Goal: Task Accomplishment & Management: Manage account settings

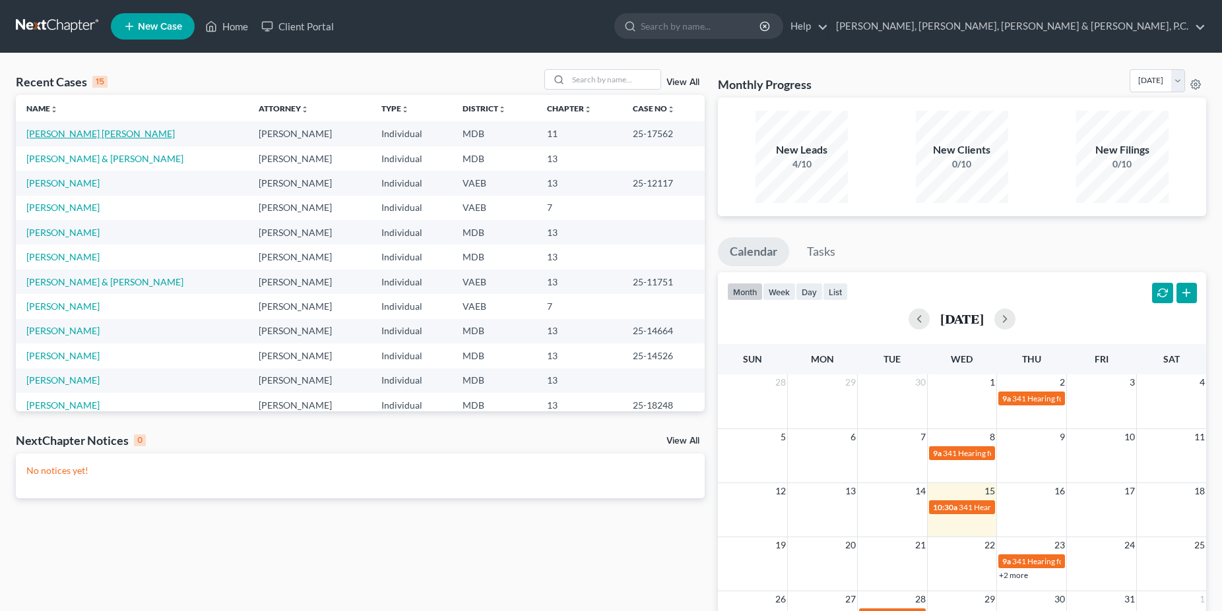
click at [102, 135] on link "[PERSON_NAME] [PERSON_NAME]" at bounding box center [100, 133] width 148 height 11
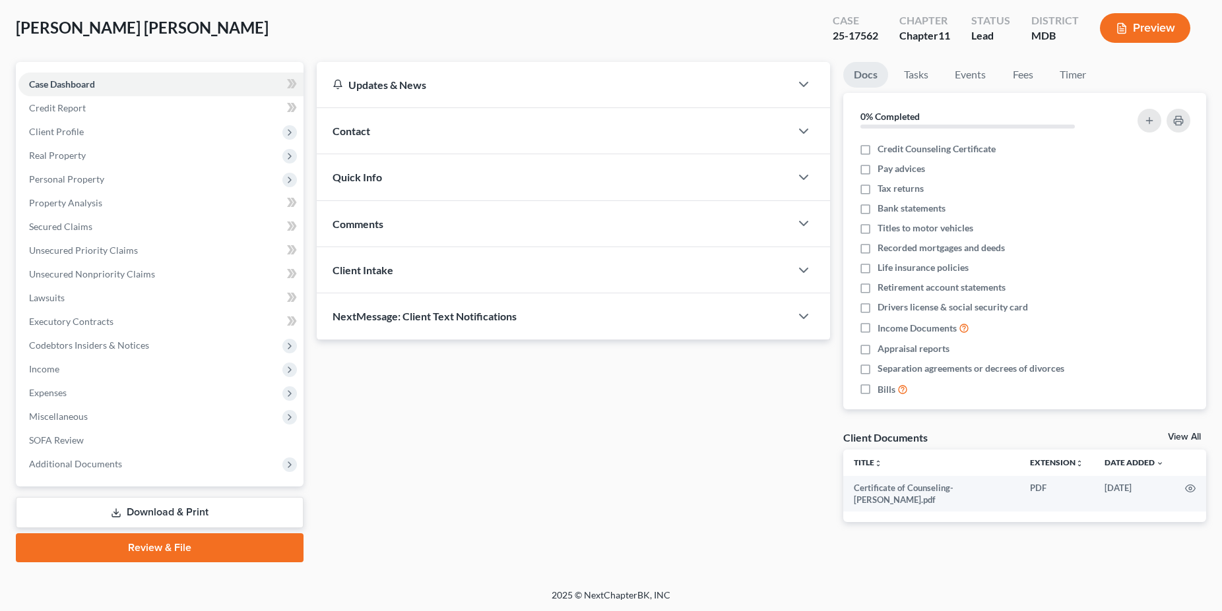
click at [189, 499] on link "Download & Print" at bounding box center [160, 512] width 288 height 31
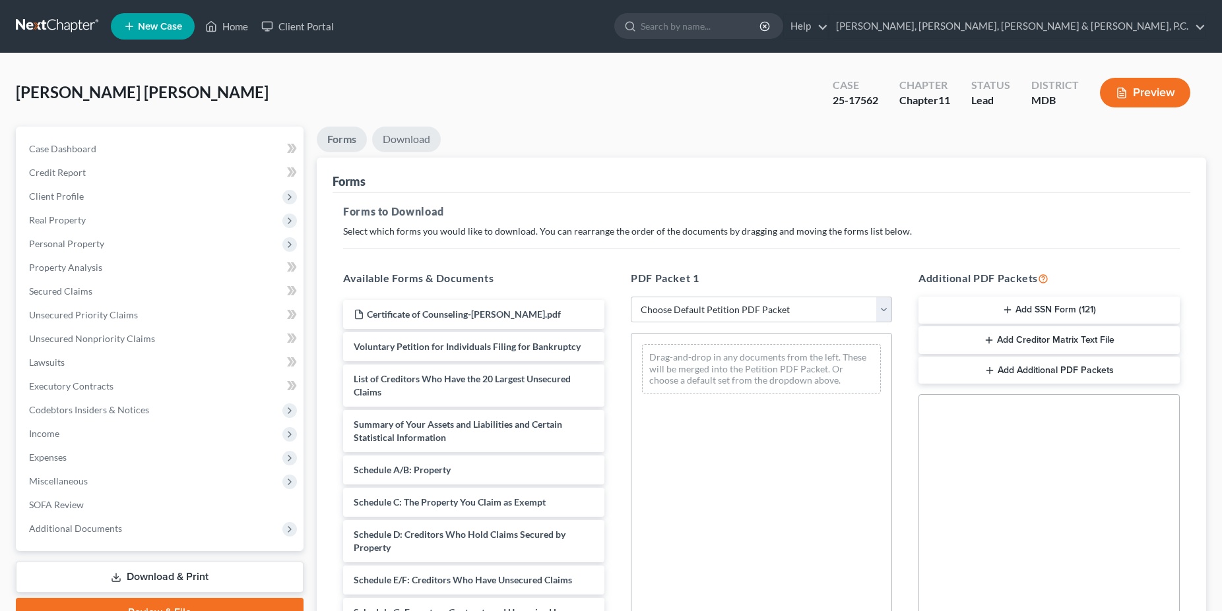
click at [409, 139] on link "Download" at bounding box center [406, 140] width 69 height 26
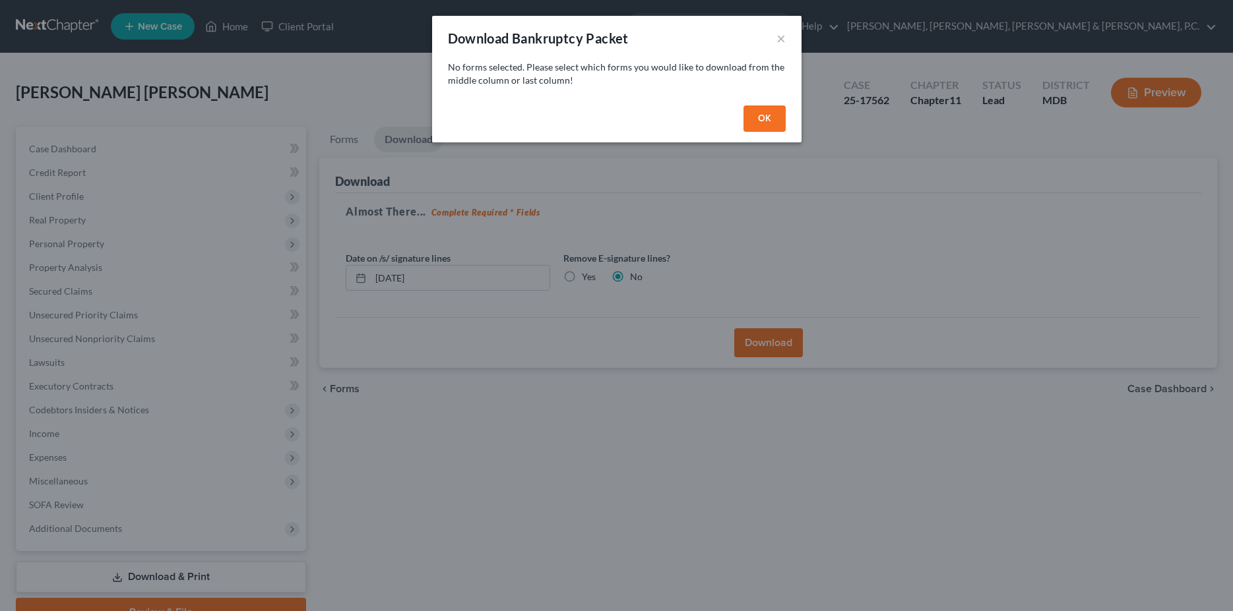
click at [777, 115] on button "OK" at bounding box center [764, 119] width 42 height 26
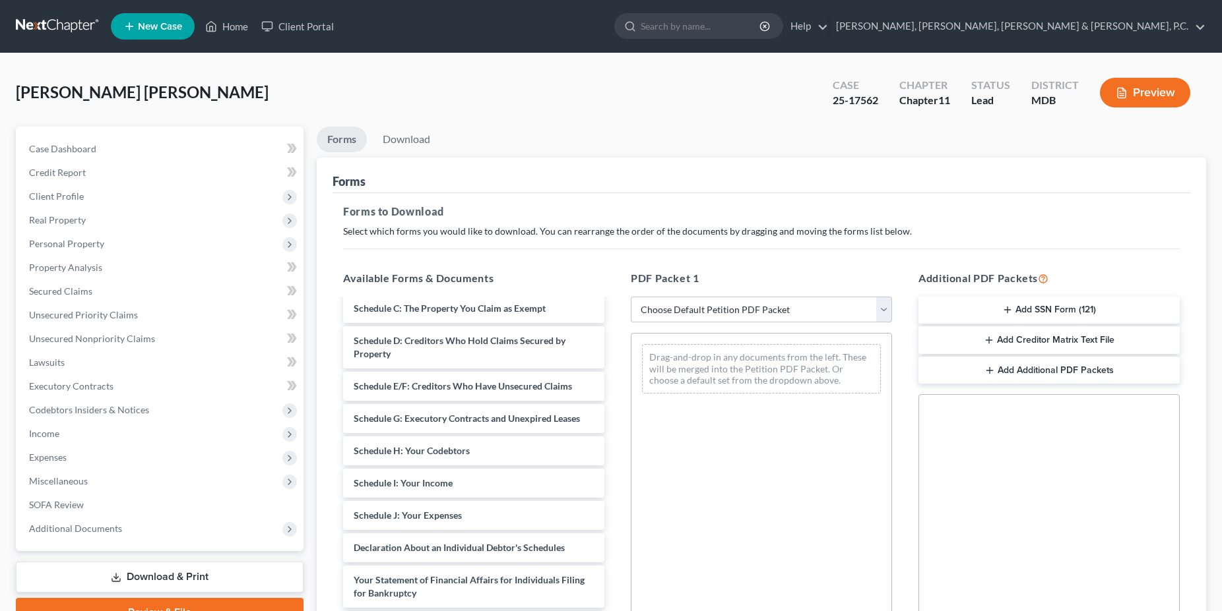
scroll to position [202, 0]
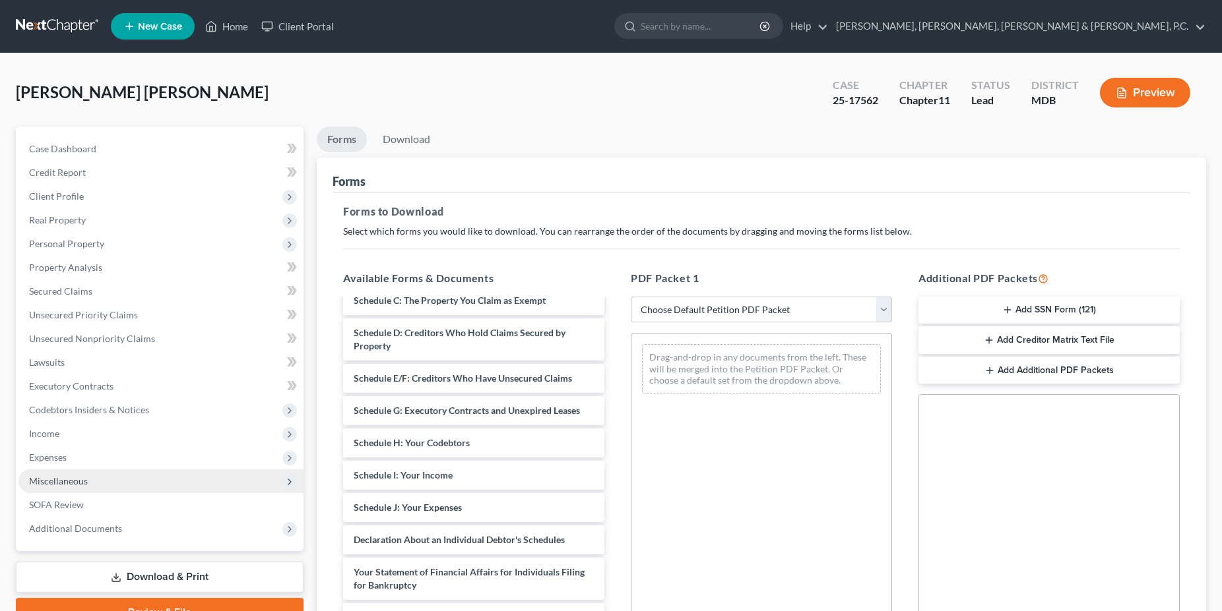
click at [92, 481] on span "Miscellaneous" at bounding box center [160, 482] width 285 height 24
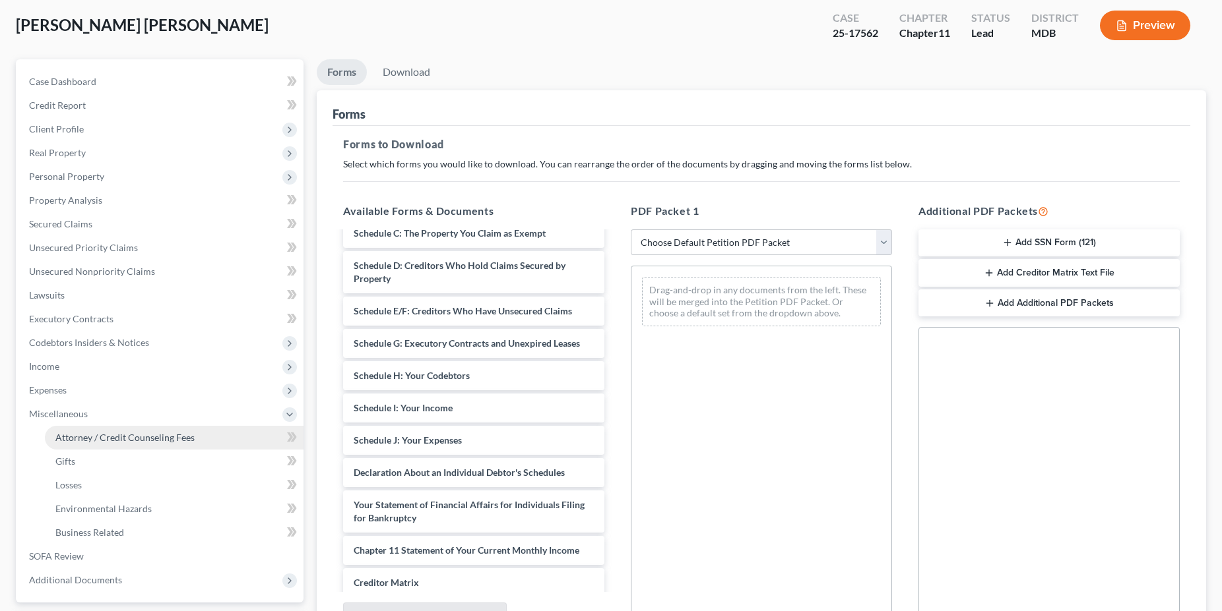
click at [123, 432] on span "Attorney / Credit Counseling Fees" at bounding box center [124, 437] width 139 height 11
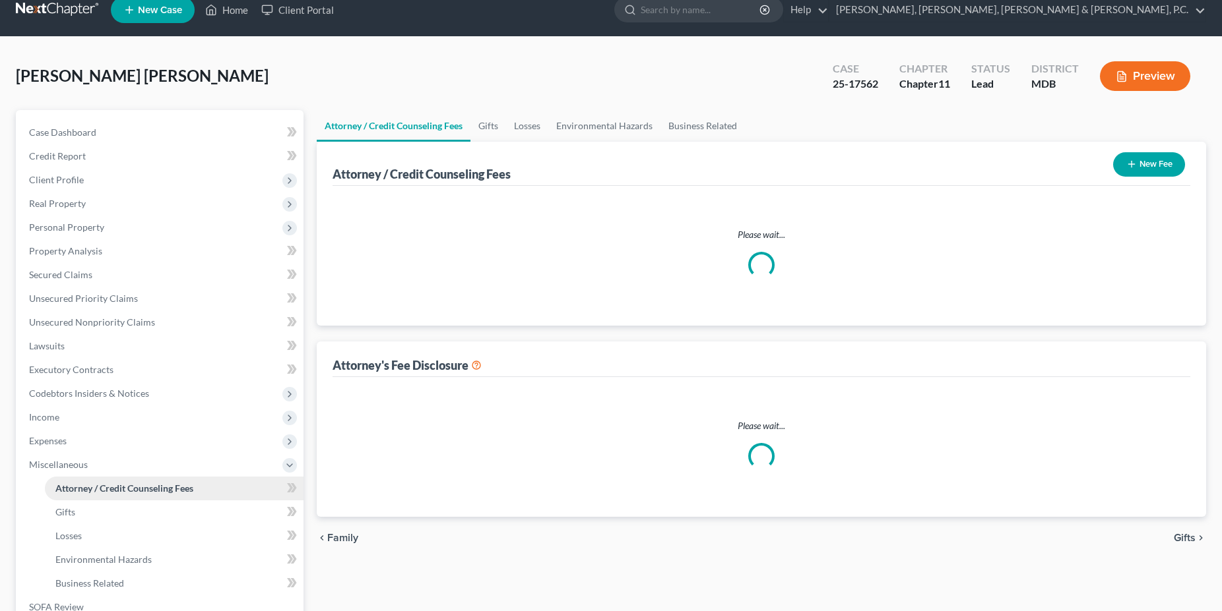
select select "0"
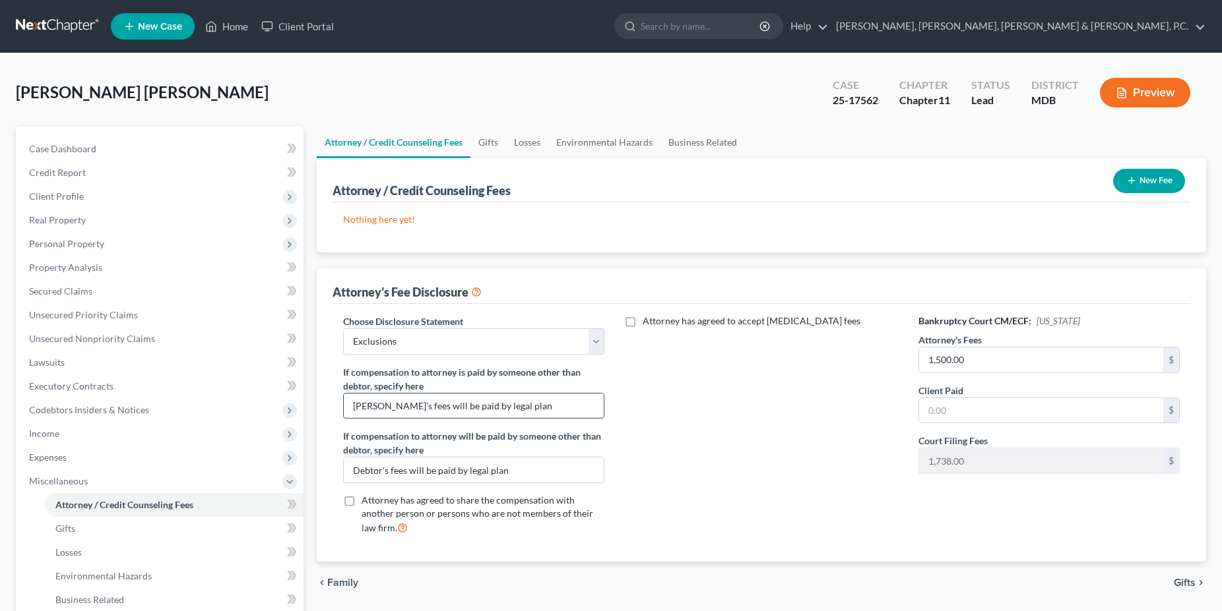
click at [524, 411] on input "[PERSON_NAME]’s fees will be paid by legal plan" at bounding box center [474, 406] width 260 height 25
drag, startPoint x: 524, startPoint y: 411, endPoint x: 220, endPoint y: 387, distance: 305.0
click at [344, 394] on input "[PERSON_NAME]’s fees will be paid by legal plan" at bounding box center [474, 406] width 260 height 25
click at [1001, 355] on input "1,500.00" at bounding box center [1041, 360] width 244 height 25
type input "7,500.00"
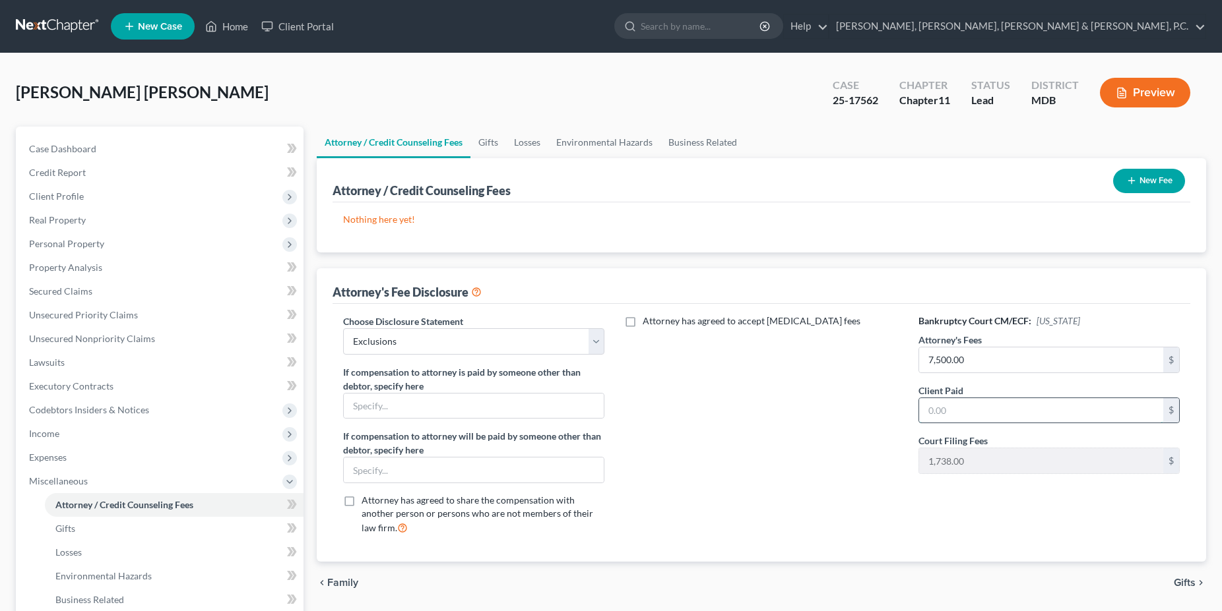
click at [1016, 416] on input "text" at bounding box center [1041, 410] width 244 height 25
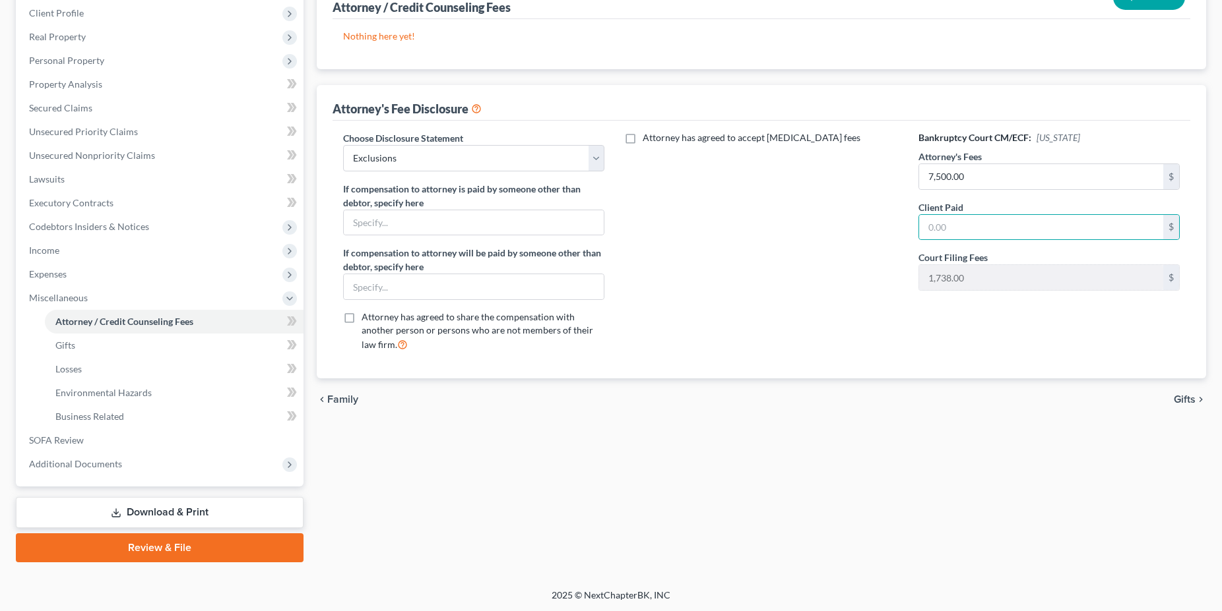
click at [152, 520] on link "Download & Print" at bounding box center [160, 512] width 288 height 31
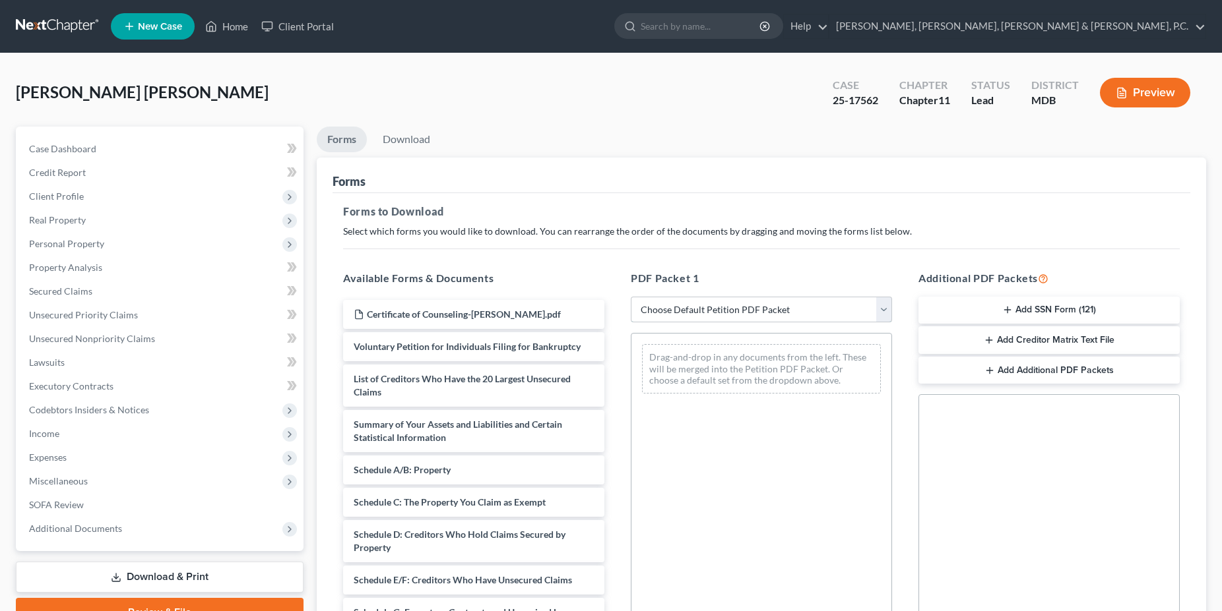
click at [631, 297] on select "Choose Default Petition PDF Packet Complete Bankruptcy Petition (all forms and …" at bounding box center [761, 310] width 261 height 26
select select "2"
click option "Amended Forms" at bounding box center [0, 0] width 0 height 0
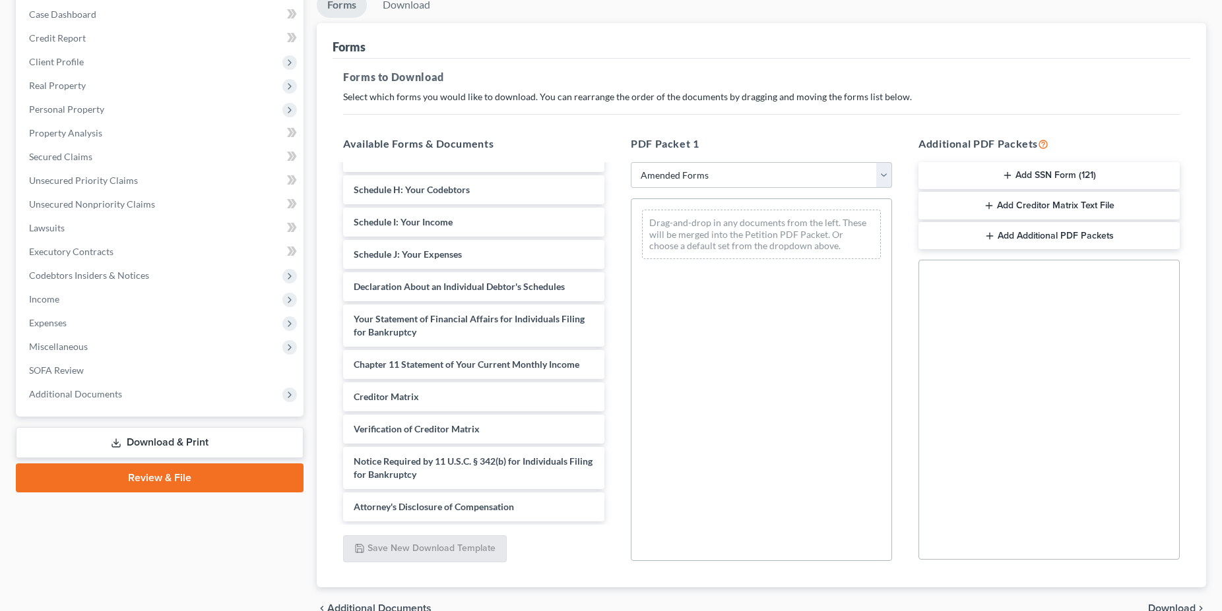
scroll to position [256, 0]
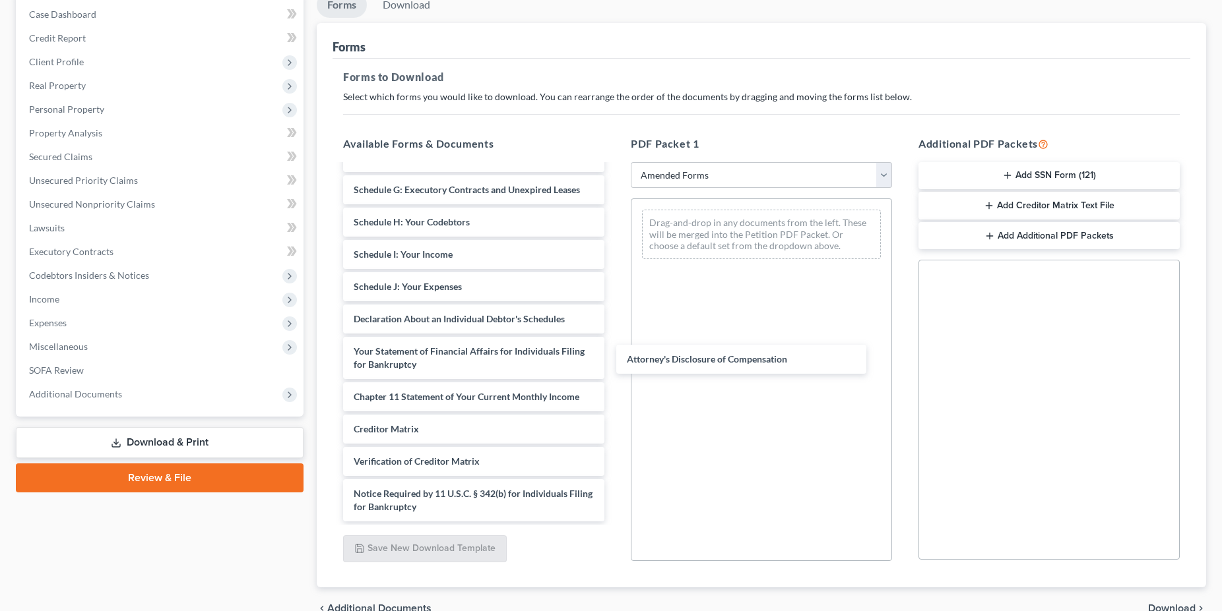
drag, startPoint x: 460, startPoint y: 513, endPoint x: 702, endPoint y: 385, distance: 274.1
click at [615, 366] on div "Attorney's Disclosure of Compensation Voluntary Petition for Individuals Filing…" at bounding box center [473, 216] width 282 height 612
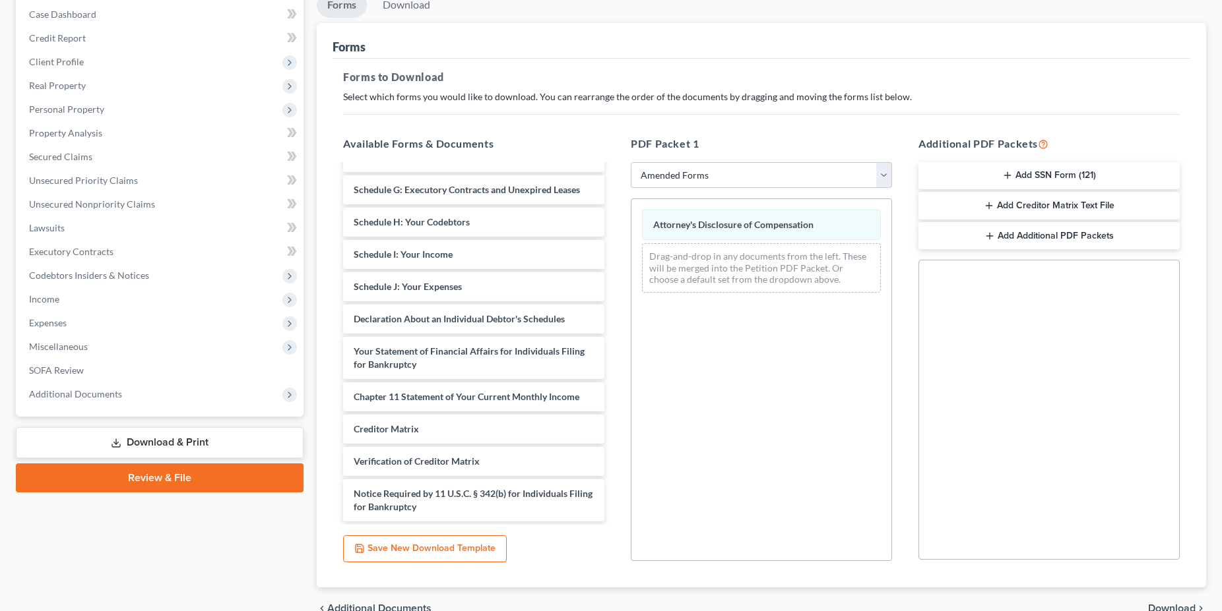
click at [1059, 210] on button "Add Creditor Matrix Text File" at bounding box center [1048, 206] width 261 height 28
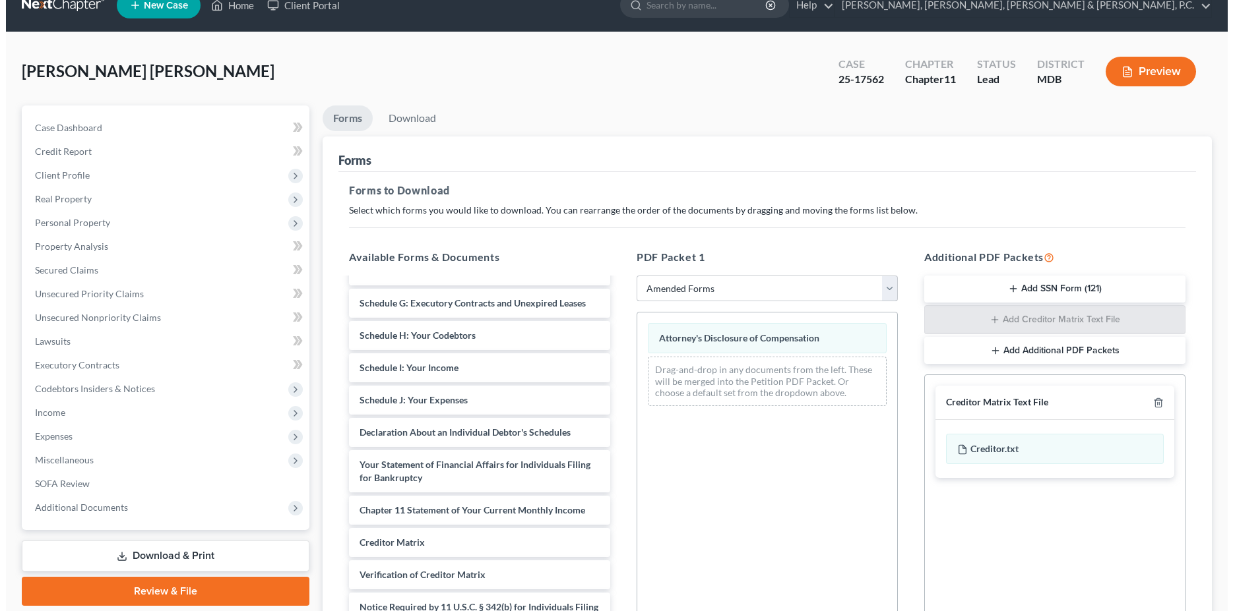
scroll to position [0, 0]
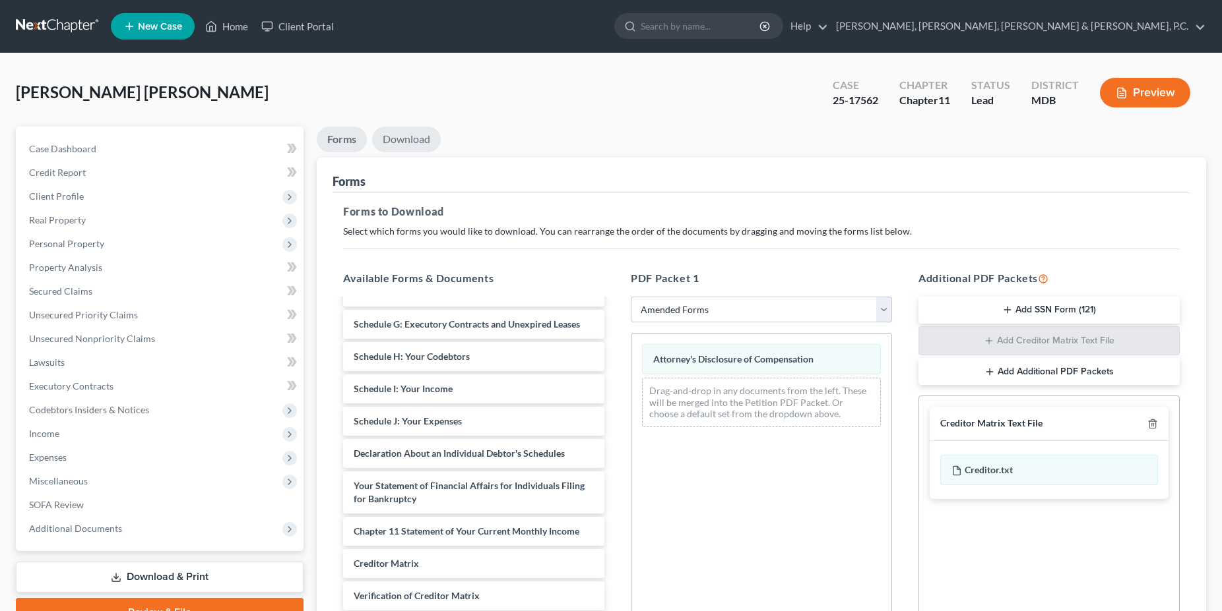
click at [421, 146] on link "Download" at bounding box center [406, 140] width 69 height 26
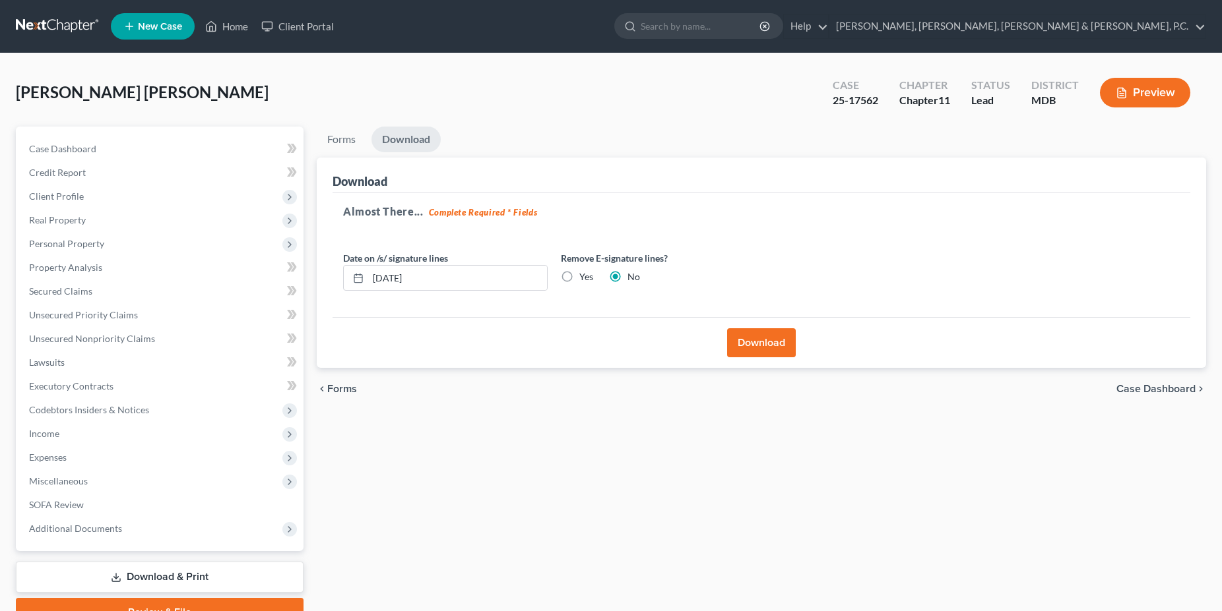
click at [757, 342] on button "Download" at bounding box center [761, 342] width 69 height 29
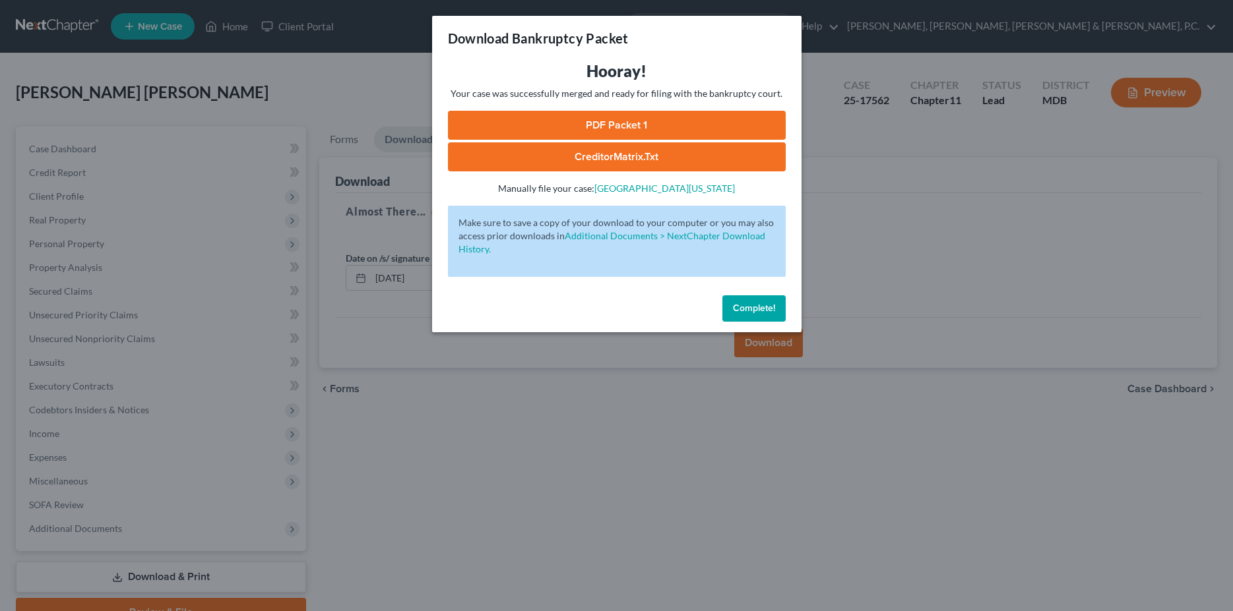
click at [611, 121] on link "PDF Packet 1" at bounding box center [617, 125] width 338 height 29
click at [693, 158] on link "CreditorMatrix.txt" at bounding box center [617, 156] width 338 height 29
drag, startPoint x: 992, startPoint y: 270, endPoint x: 989, endPoint y: 245, distance: 25.3
click at [997, 270] on div "Download Bankruptcy Packet Hooray! Your case was successfully merged and ready …" at bounding box center [616, 305] width 1233 height 611
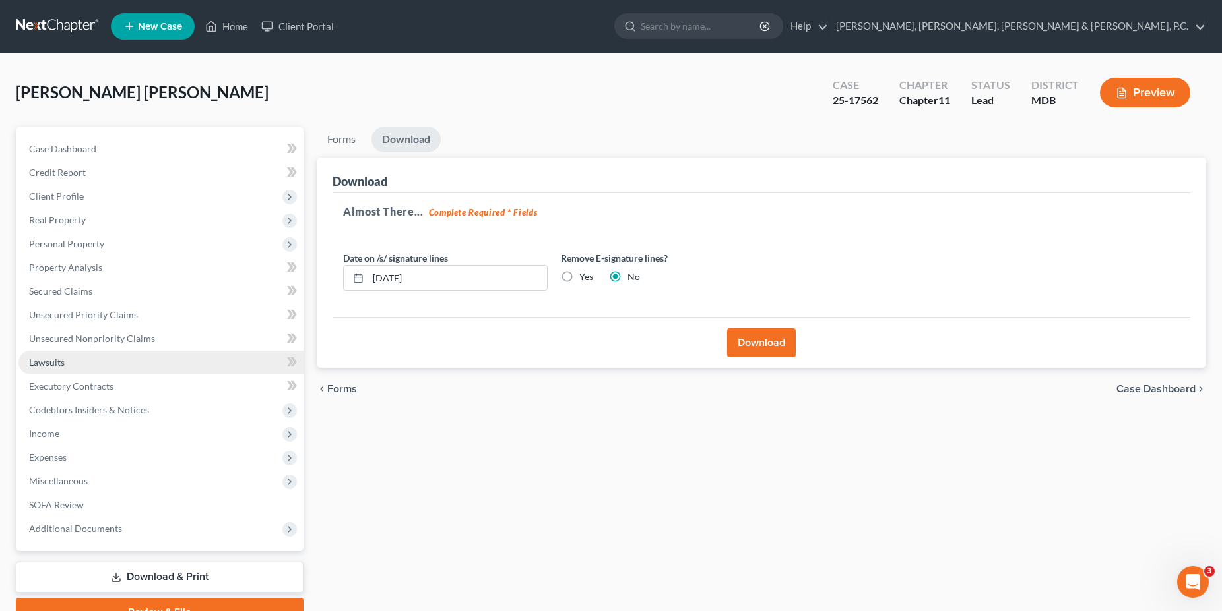
scroll to position [65, 0]
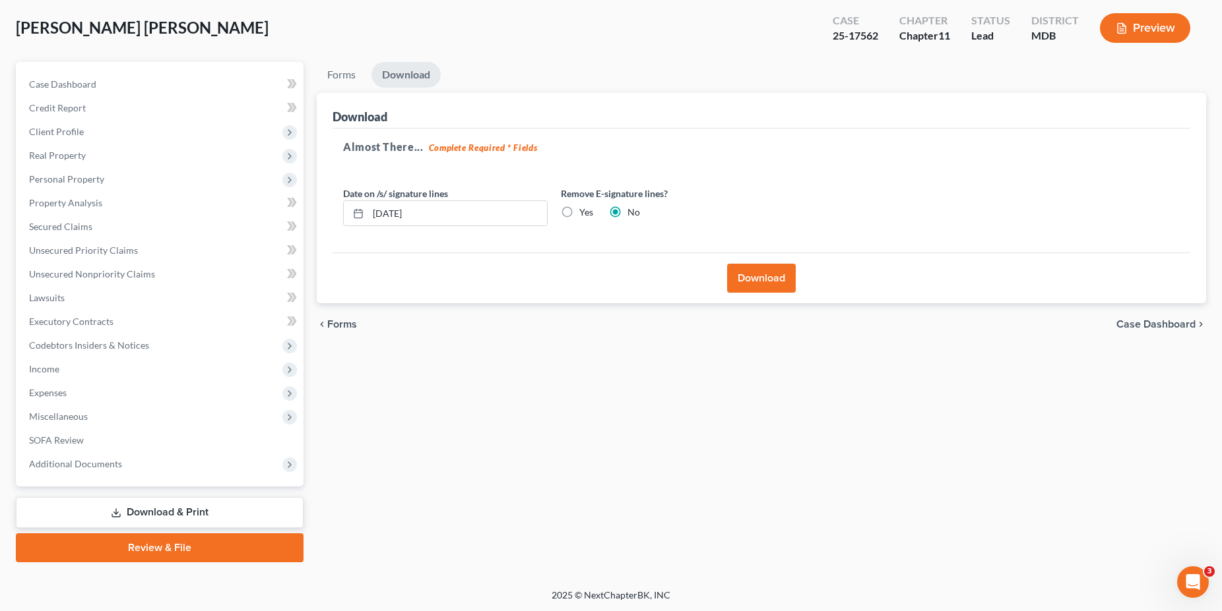
click at [158, 518] on link "Download & Print" at bounding box center [160, 512] width 288 height 31
click at [838, 183] on div "Almost There... Complete Required * Fields Date on /s/ signature lines [DATE] R…" at bounding box center [760, 191] width 857 height 125
click at [347, 74] on link "Forms" at bounding box center [341, 75] width 49 height 26
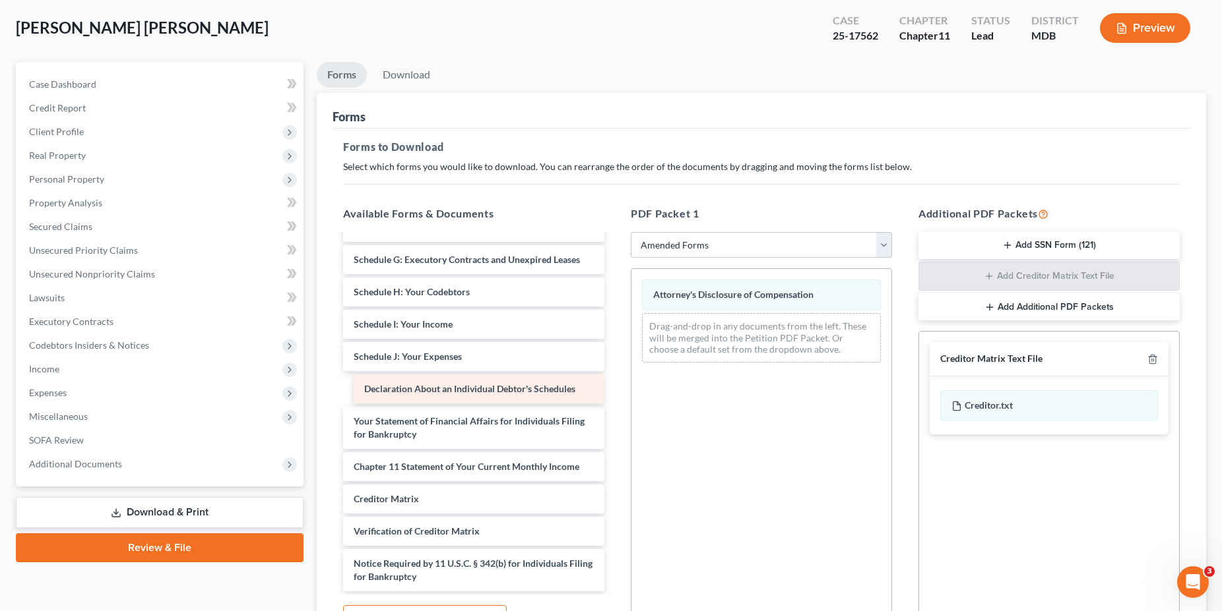
scroll to position [224, 0]
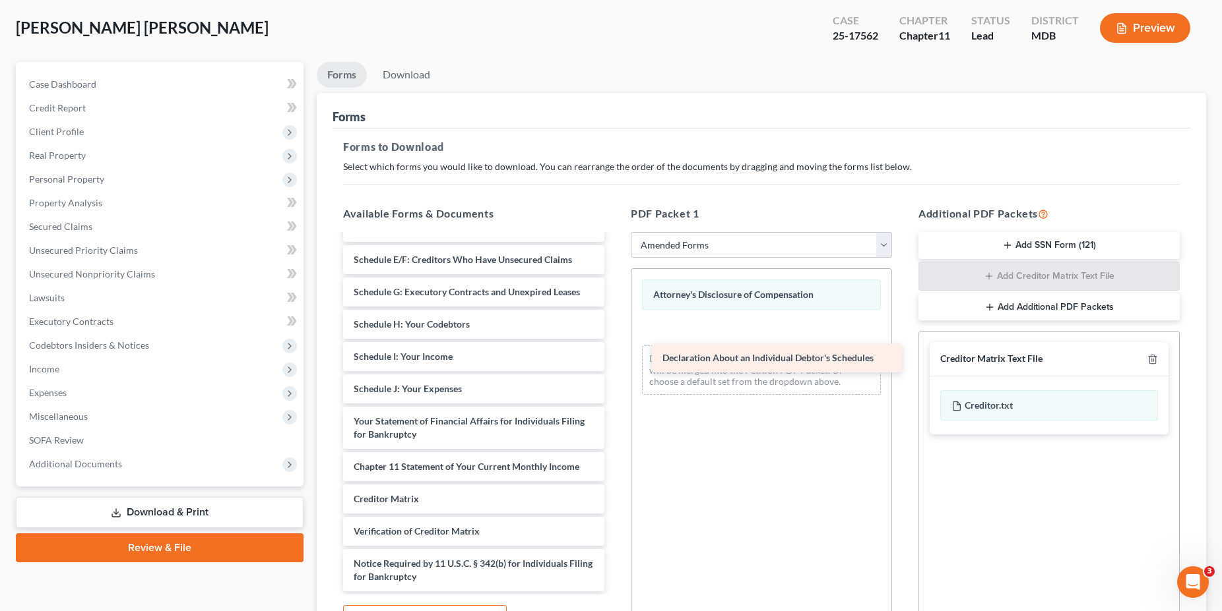
drag, startPoint x: 442, startPoint y: 388, endPoint x: 751, endPoint y: 357, distance: 310.2
click at [615, 357] on div "Declaration About an Individual Debtor's Schedules Voluntary Petition for Indiv…" at bounding box center [473, 302] width 282 height 580
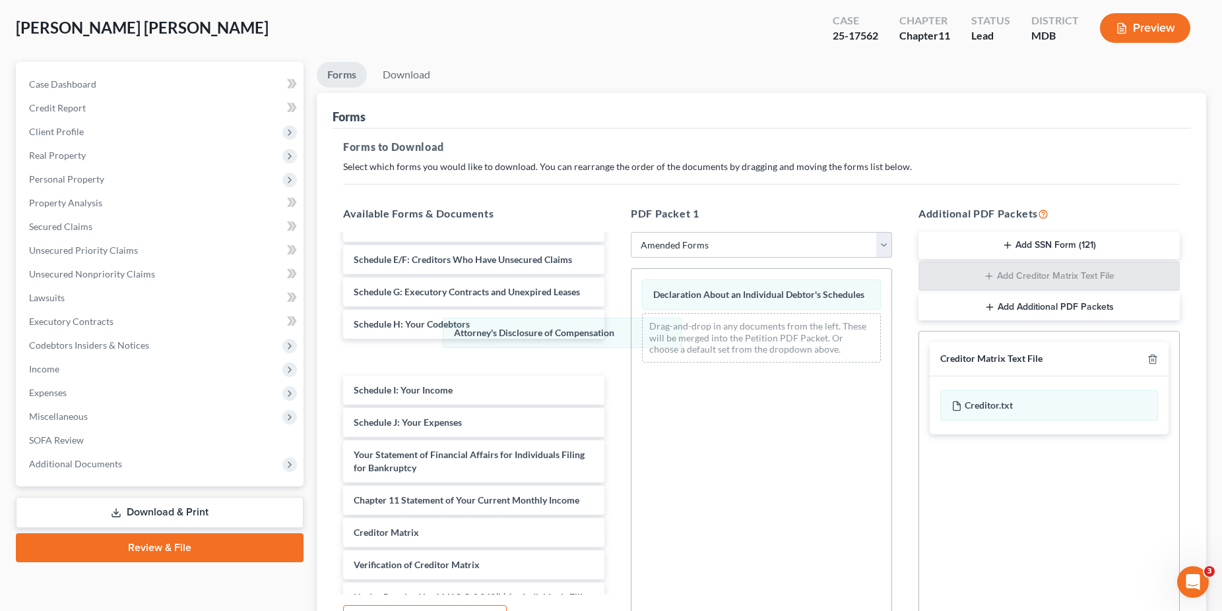
click at [631, 330] on div "Attorney's Disclosure of Compensation Attorney's Disclosure of Compensation Dec…" at bounding box center [761, 321] width 260 height 104
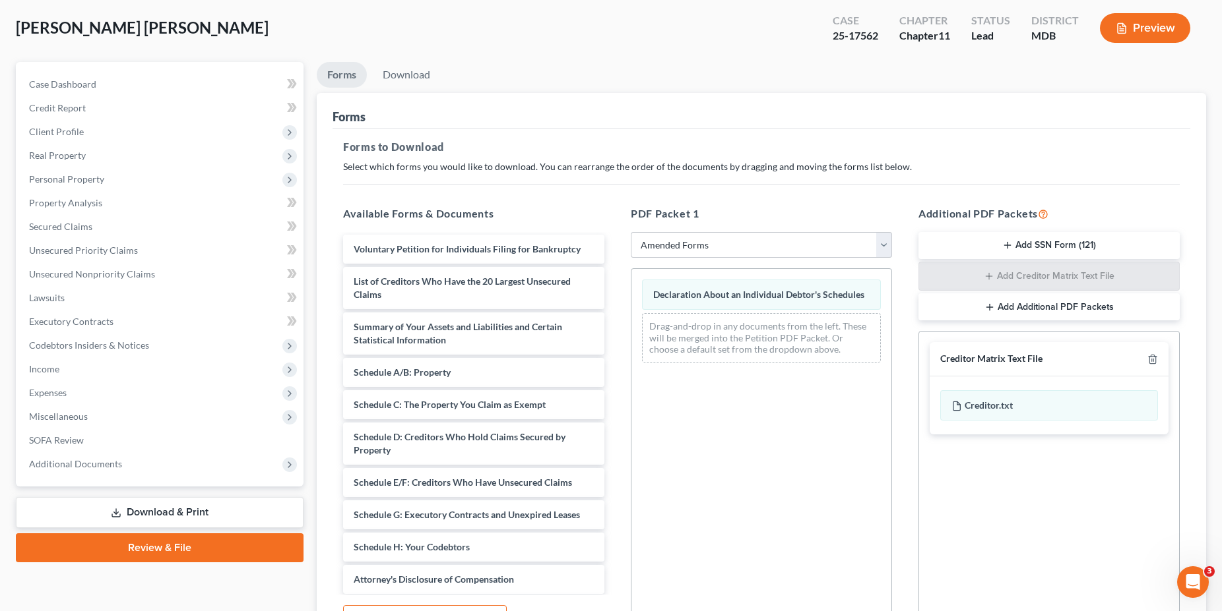
scroll to position [0, 0]
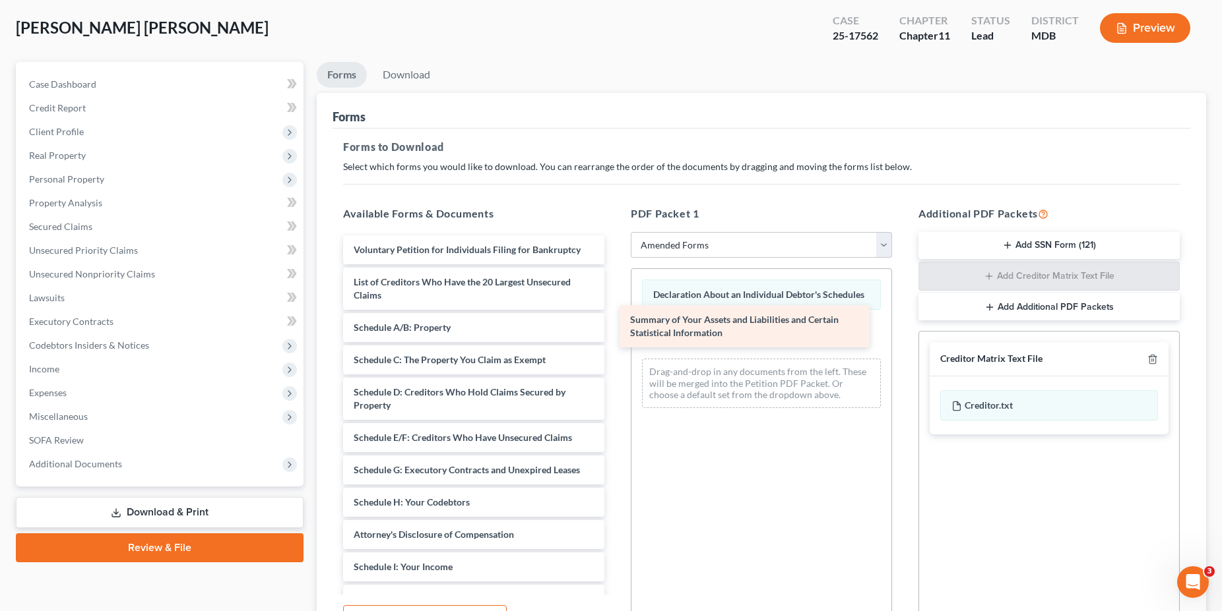
drag, startPoint x: 458, startPoint y: 339, endPoint x: 735, endPoint y: 332, distance: 277.1
click at [615, 332] on div "Summary of Your Assets and Liabilities and Certain Statistical Information Volu…" at bounding box center [473, 518] width 282 height 567
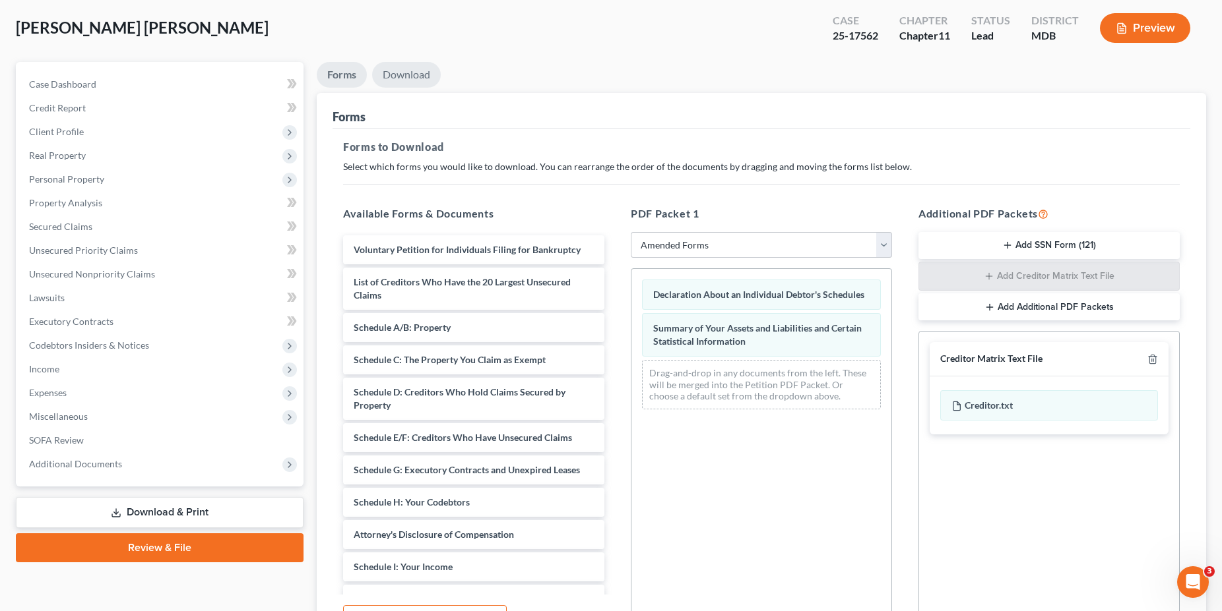
click at [408, 78] on link "Download" at bounding box center [406, 75] width 69 height 26
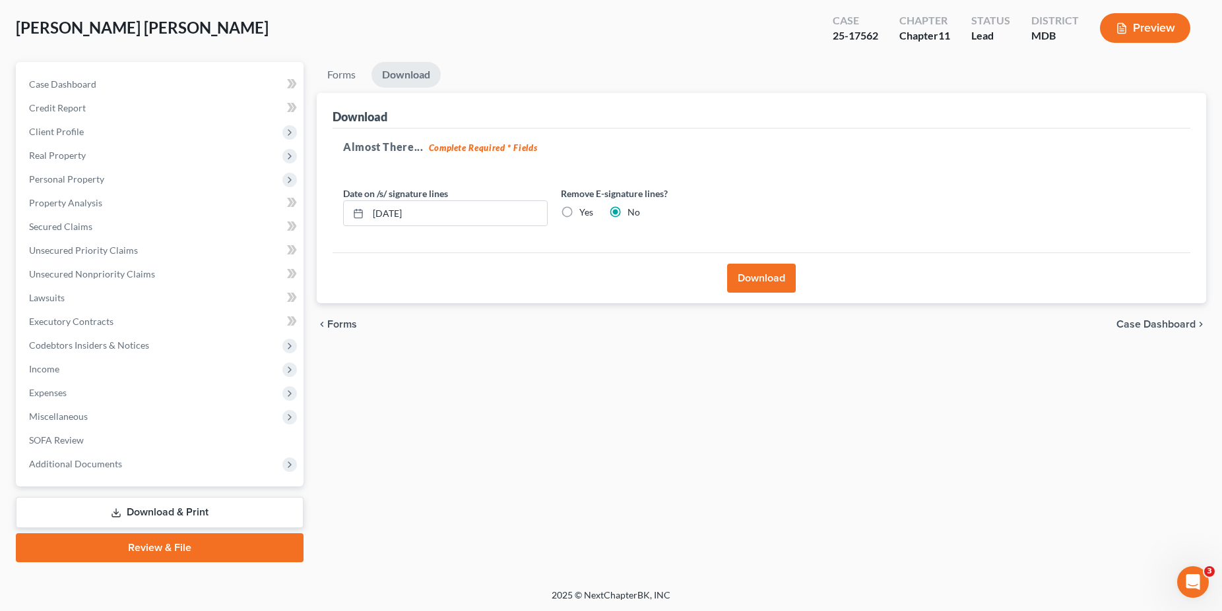
click at [752, 287] on button "Download" at bounding box center [761, 278] width 69 height 29
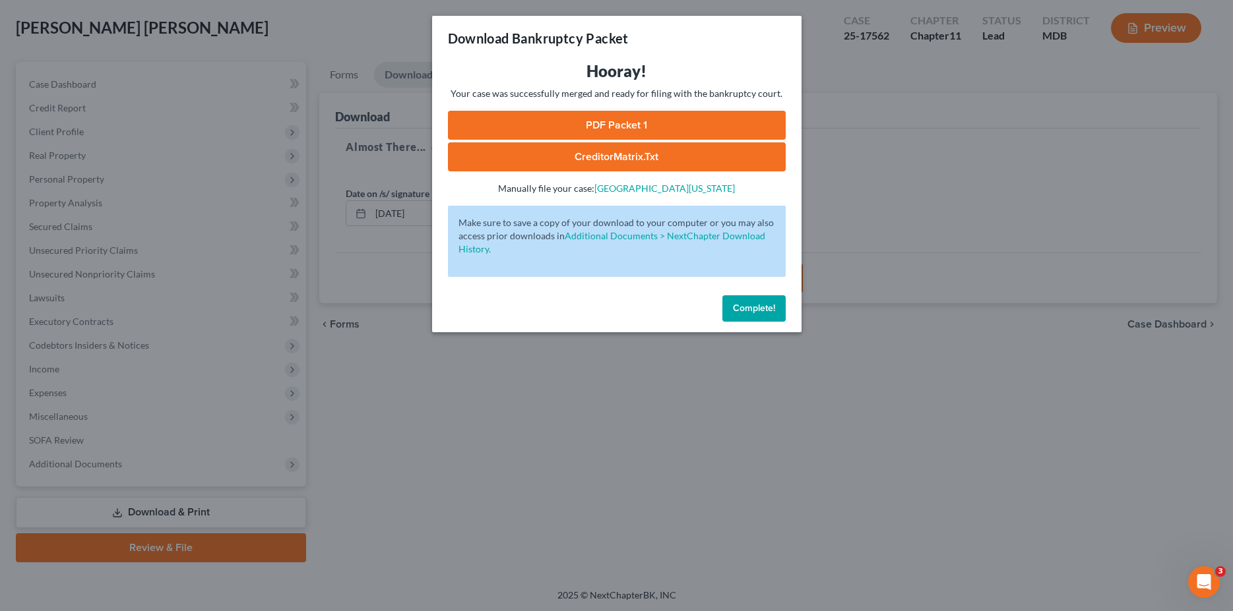
click at [652, 126] on link "PDF Packet 1" at bounding box center [617, 125] width 338 height 29
click at [744, 309] on span "Complete!" at bounding box center [754, 308] width 42 height 11
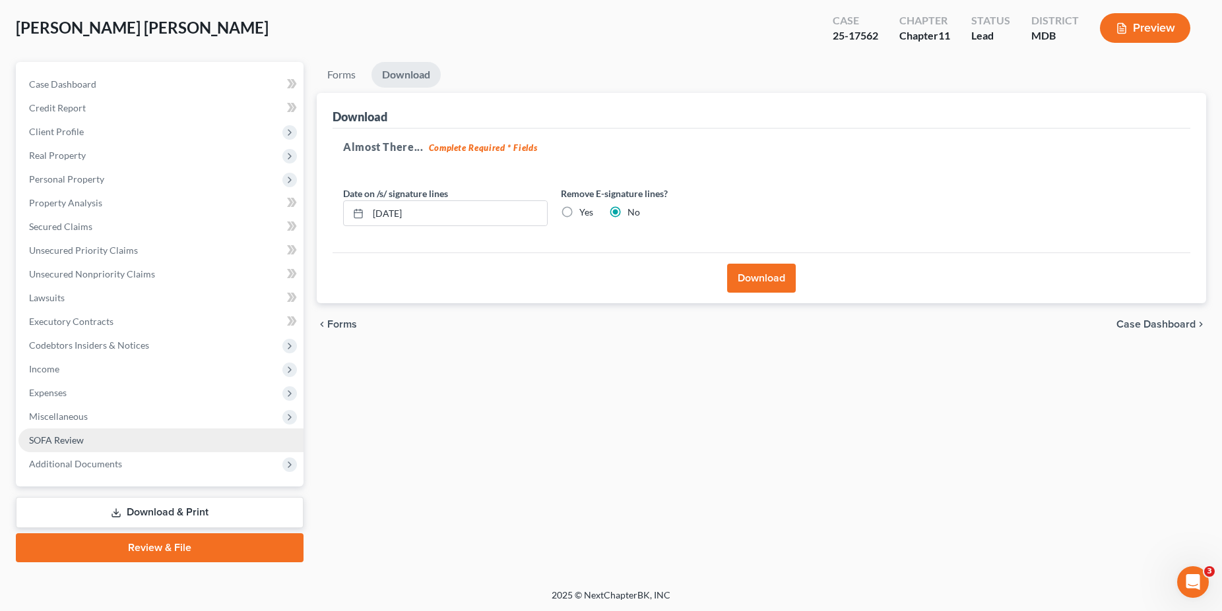
click at [63, 448] on link "SOFA Review" at bounding box center [160, 441] width 285 height 24
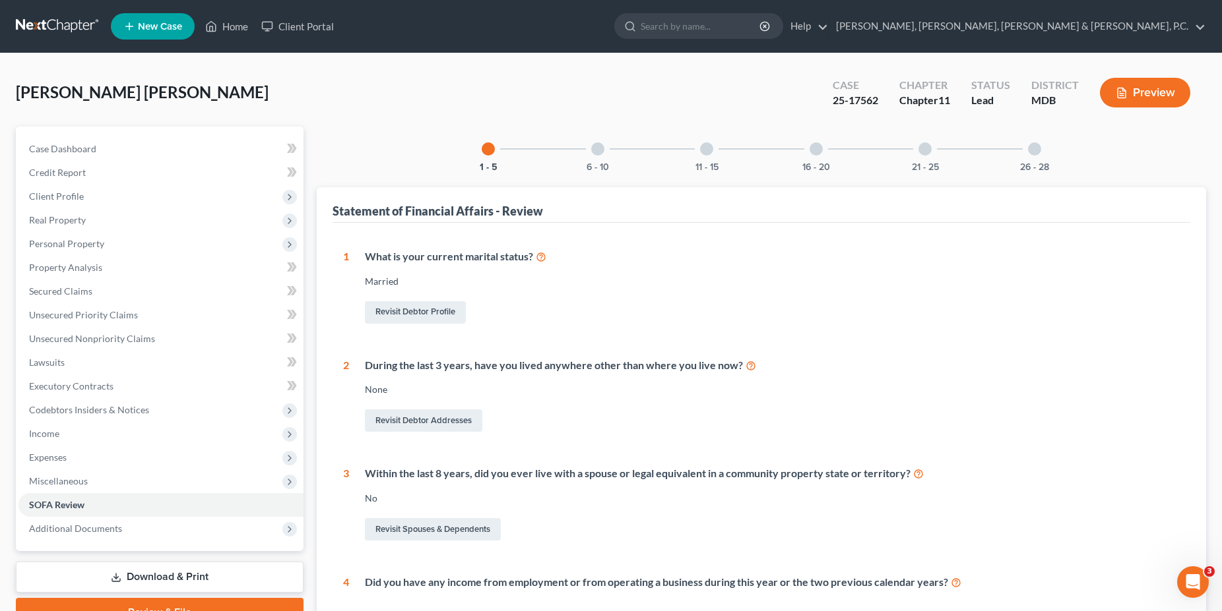
click at [588, 160] on div "6 - 10" at bounding box center [597, 149] width 45 height 45
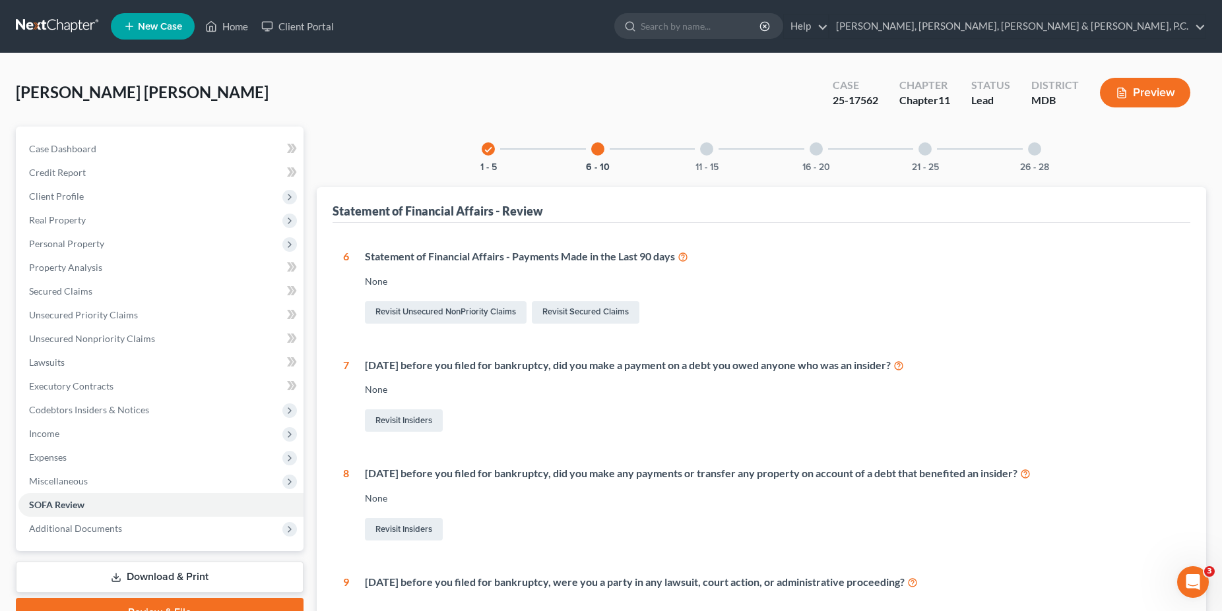
click at [702, 147] on div at bounding box center [706, 148] width 13 height 13
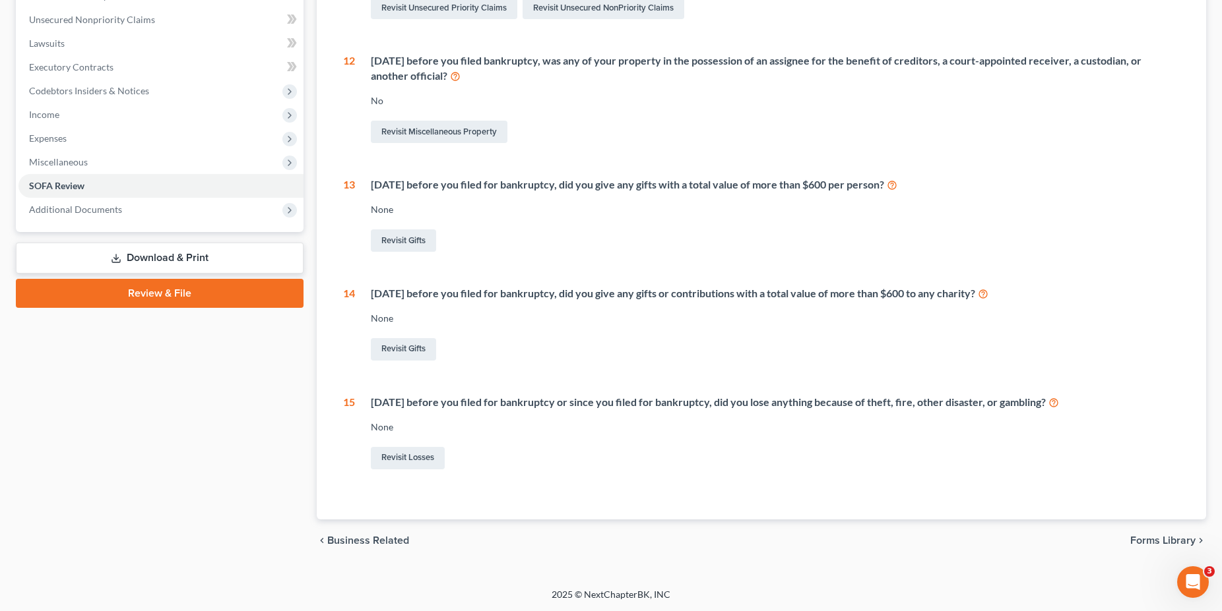
scroll to position [50, 0]
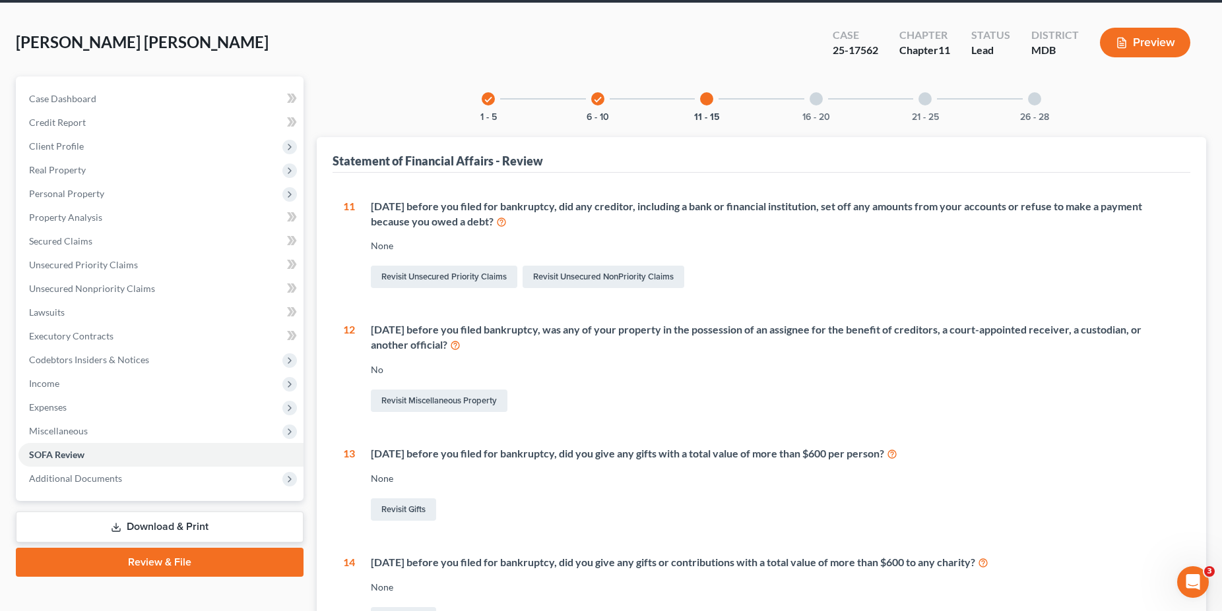
click at [803, 106] on div "16 - 20" at bounding box center [815, 99] width 45 height 45
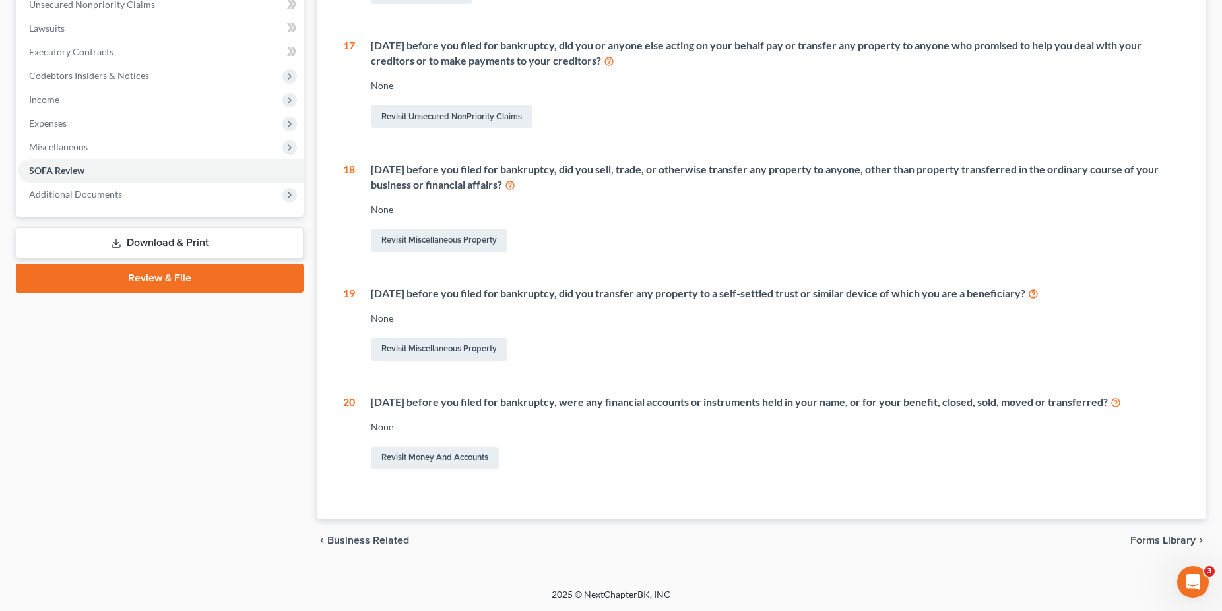
scroll to position [0, 0]
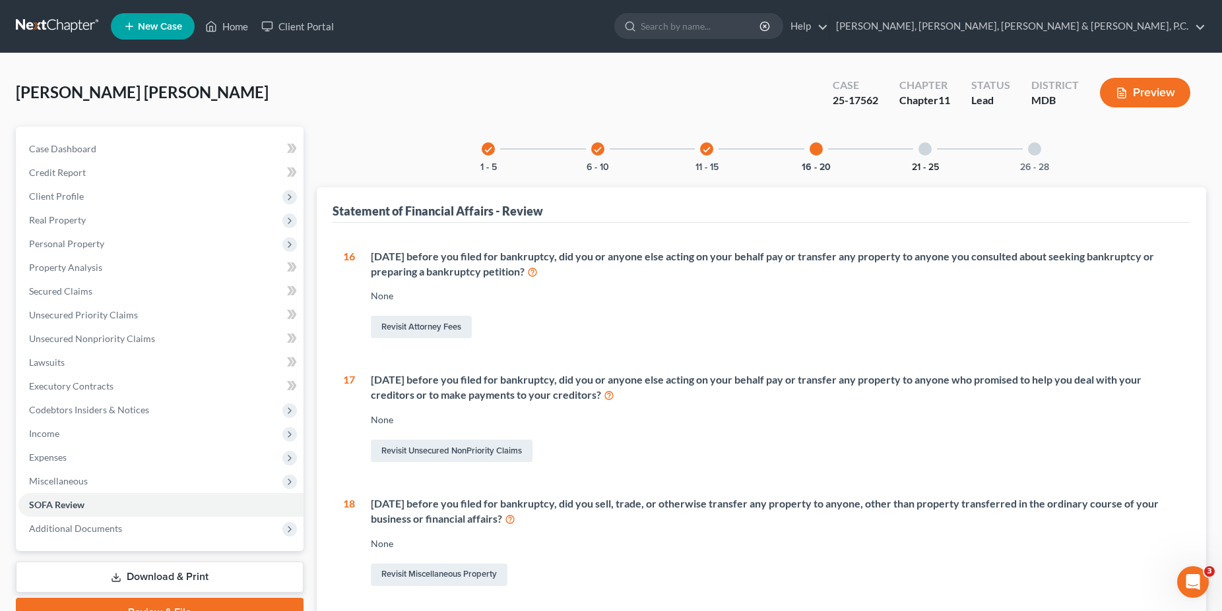
click at [919, 163] on button "21 - 25" at bounding box center [925, 167] width 27 height 9
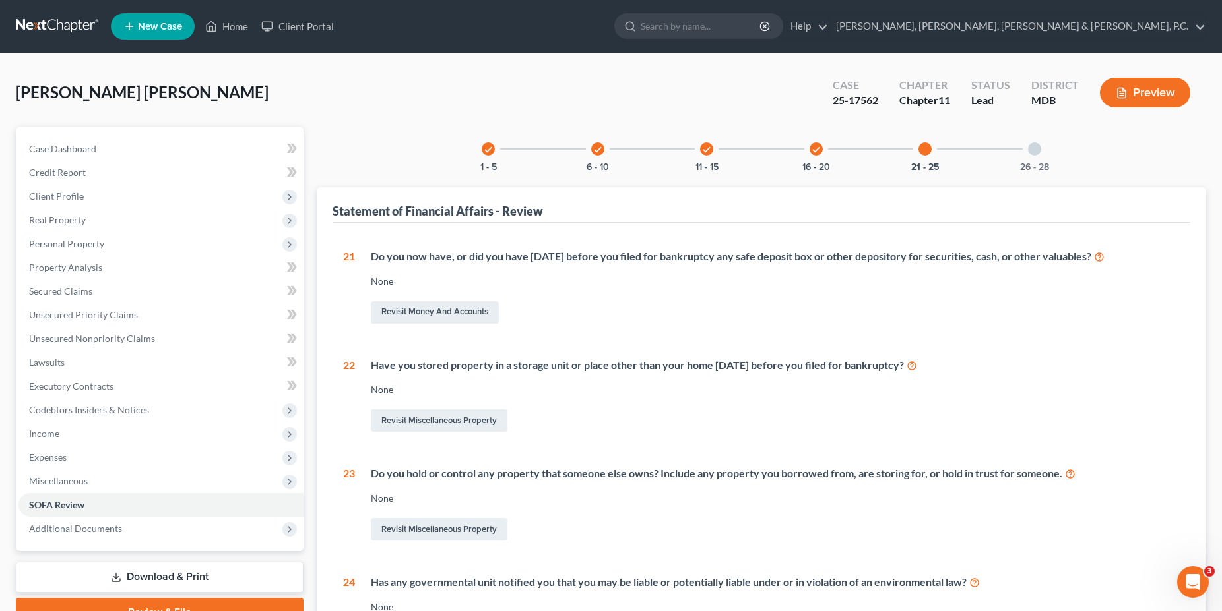
click at [1049, 150] on div "26 - 28" at bounding box center [1034, 149] width 45 height 45
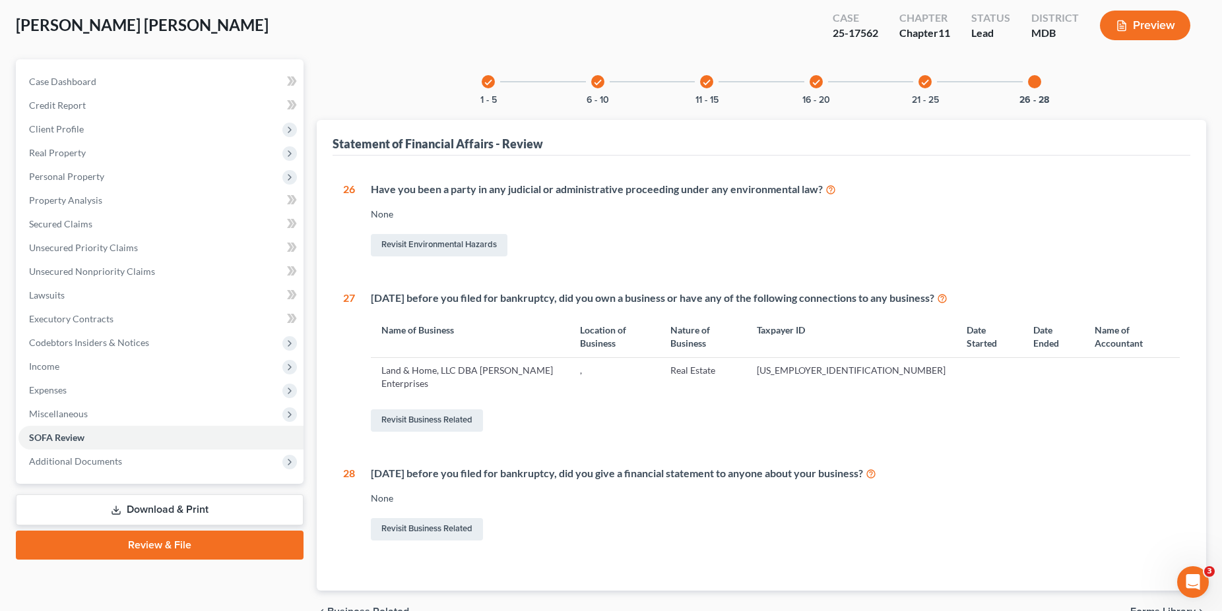
click at [207, 505] on link "Download & Print" at bounding box center [160, 510] width 288 height 31
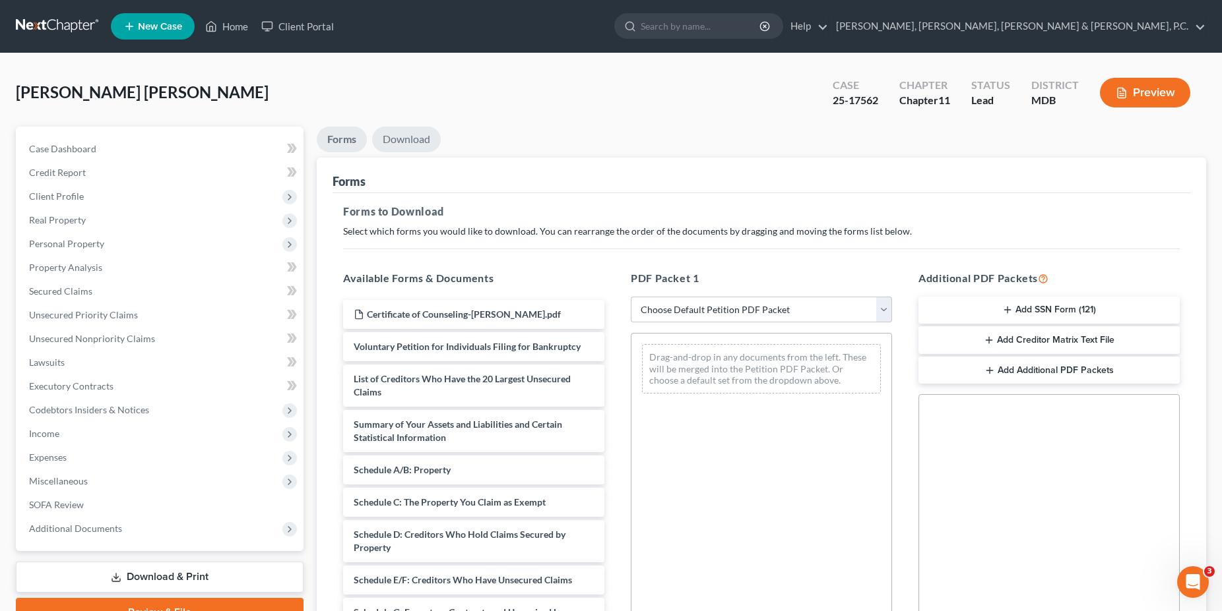
click at [406, 148] on link "Download" at bounding box center [406, 140] width 69 height 26
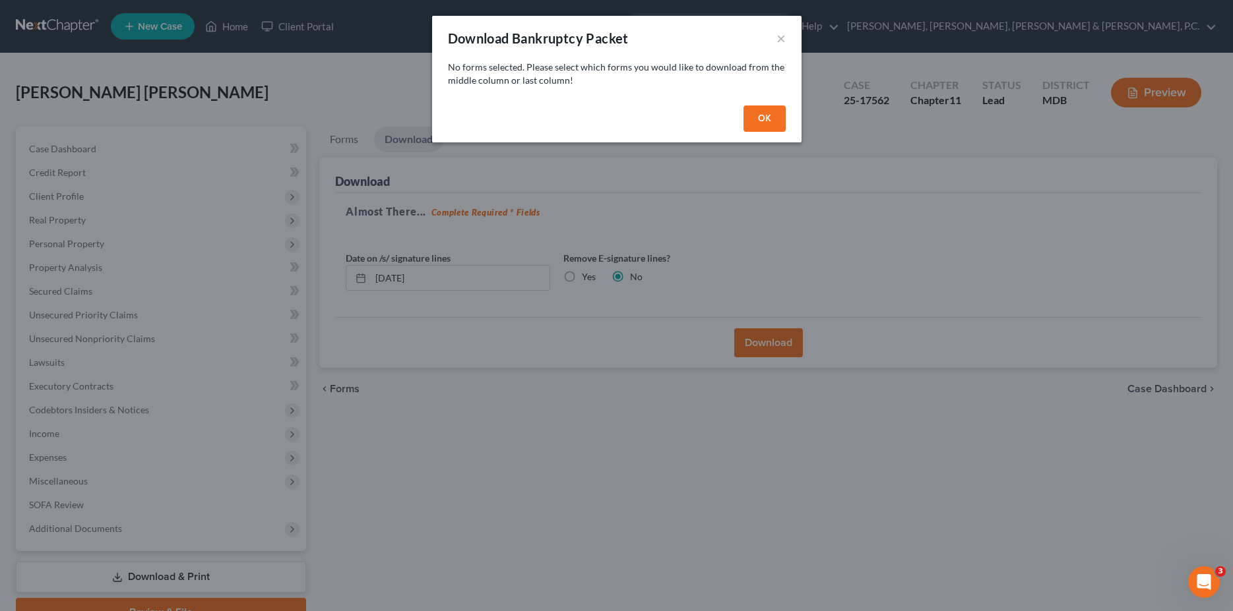
click at [770, 118] on button "OK" at bounding box center [764, 119] width 42 height 26
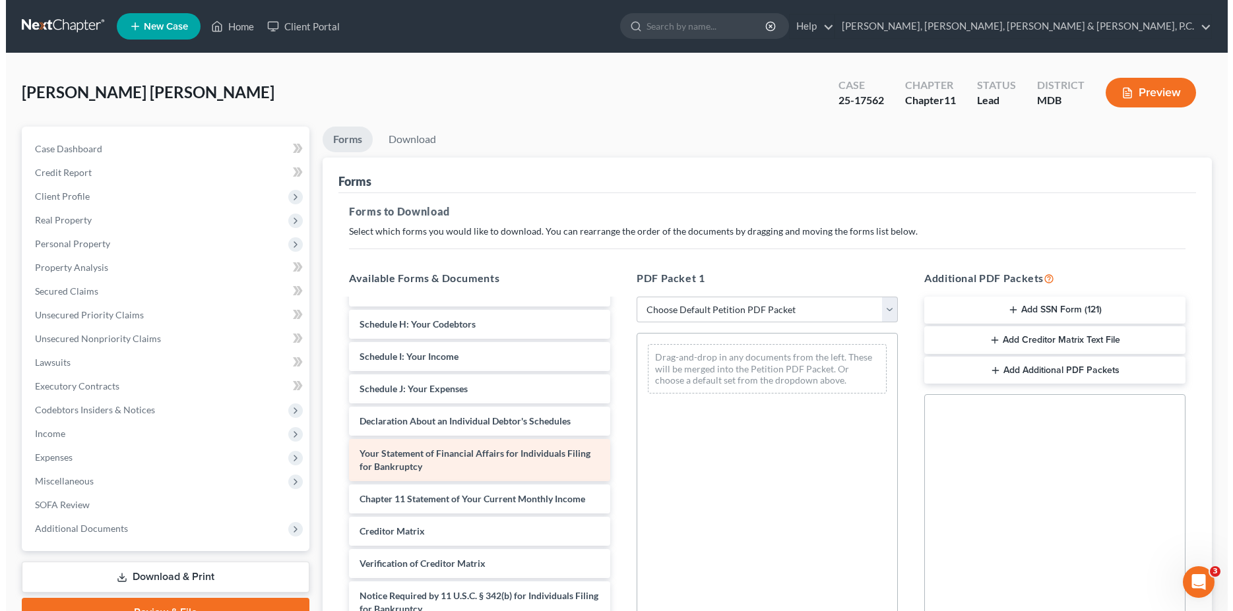
scroll to position [275, 0]
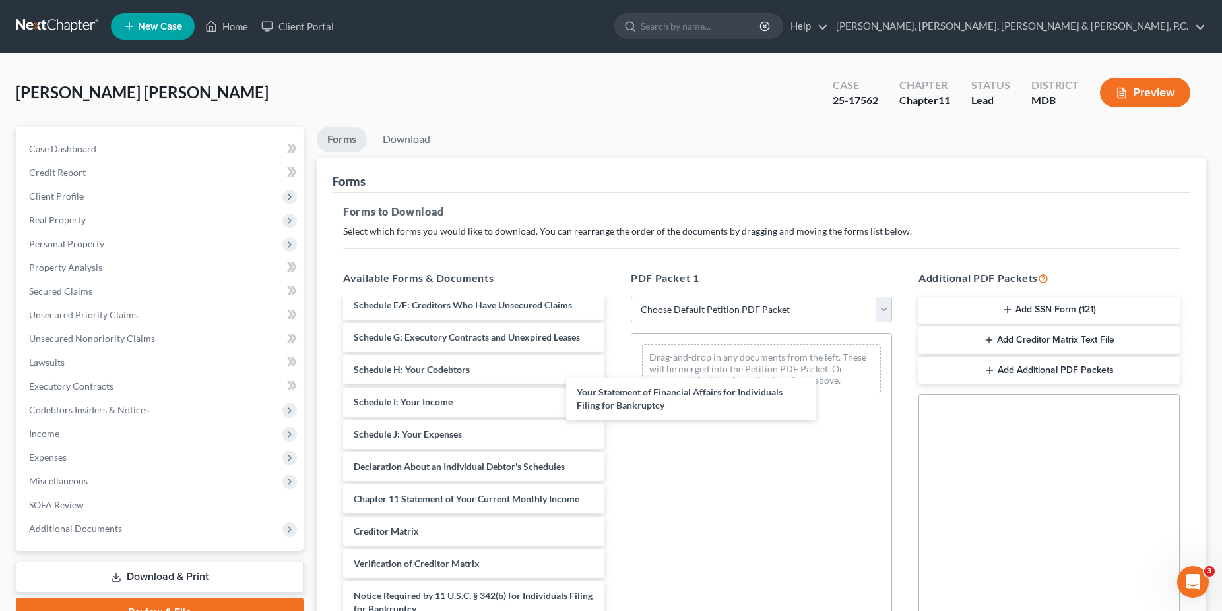
click at [615, 402] on div "Your Statement of Financial Affairs for Individuals Filing for Bankruptcy Certi…" at bounding box center [473, 340] width 282 height 631
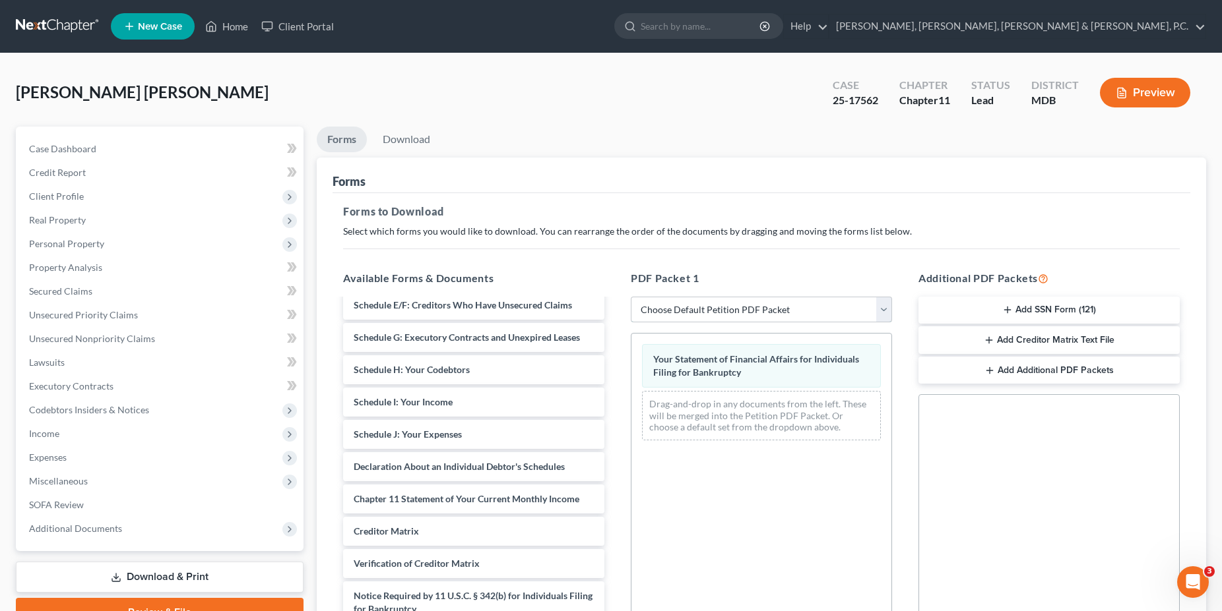
click at [631, 297] on select "Choose Default Petition PDF Packet Complete Bankruptcy Petition (all forms and …" at bounding box center [761, 310] width 261 height 26
select select "2"
click option "Amended Forms" at bounding box center [0, 0] width 0 height 0
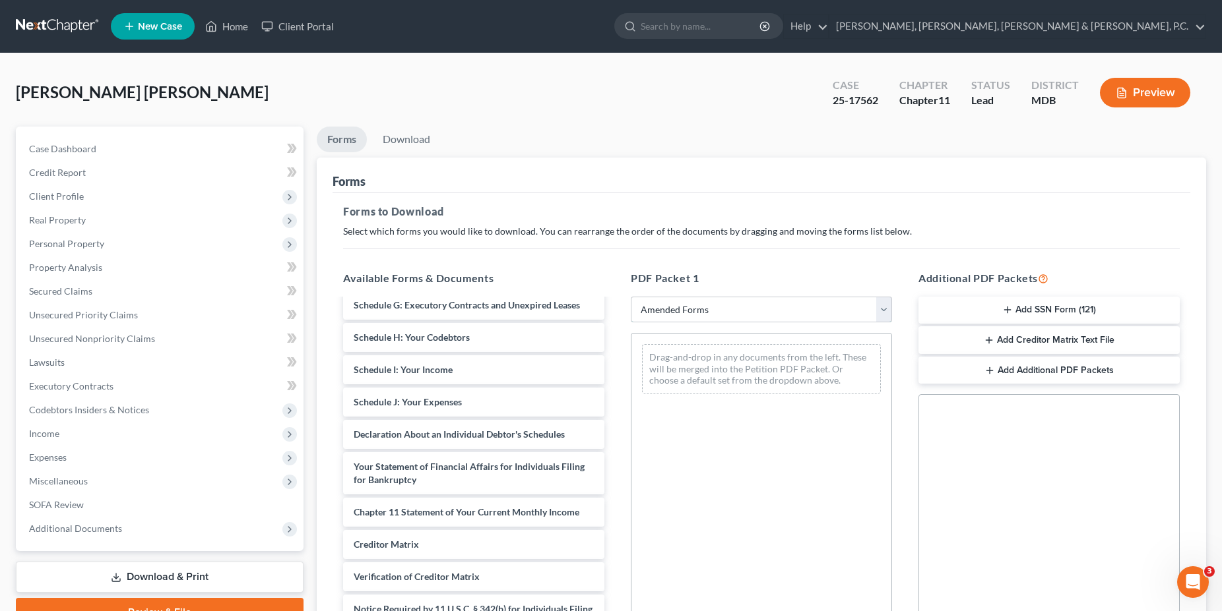
click at [631, 297] on select "Choose Default Petition PDF Packet Complete Bankruptcy Petition (all forms and …" at bounding box center [761, 310] width 261 height 26
select select
click option "Choose Default Petition PDF Packet" at bounding box center [0, 0] width 0 height 0
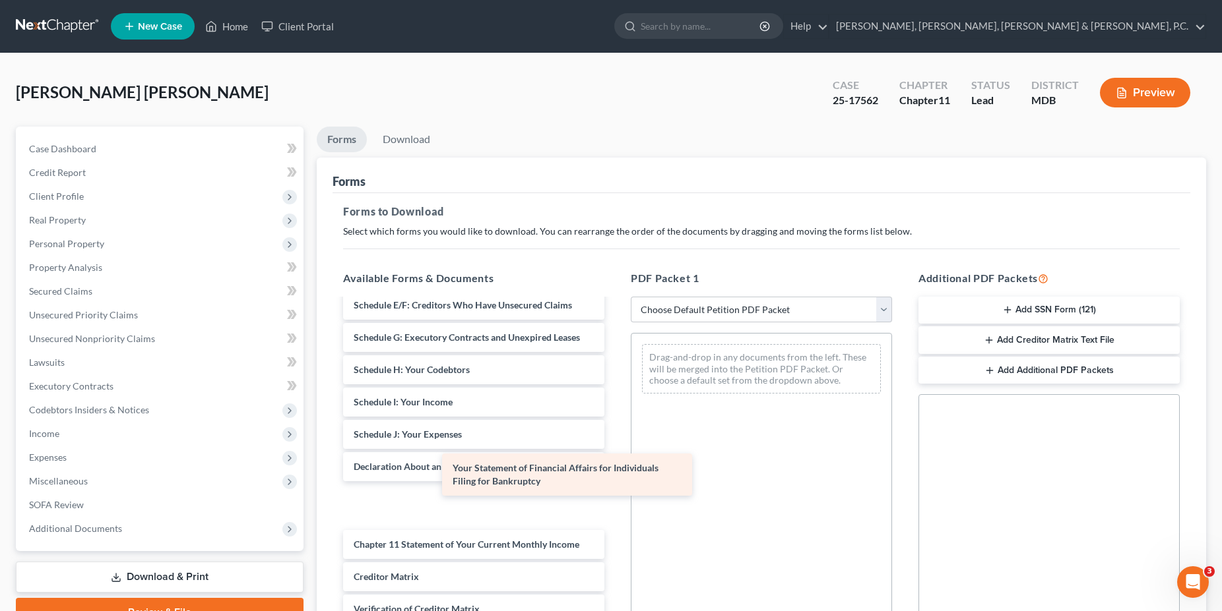
drag, startPoint x: 491, startPoint y: 507, endPoint x: 813, endPoint y: 409, distance: 337.2
click at [615, 409] on div "Your Statement of Financial Affairs for Individuals Filing for Bankruptcy Certi…" at bounding box center [473, 363] width 282 height 677
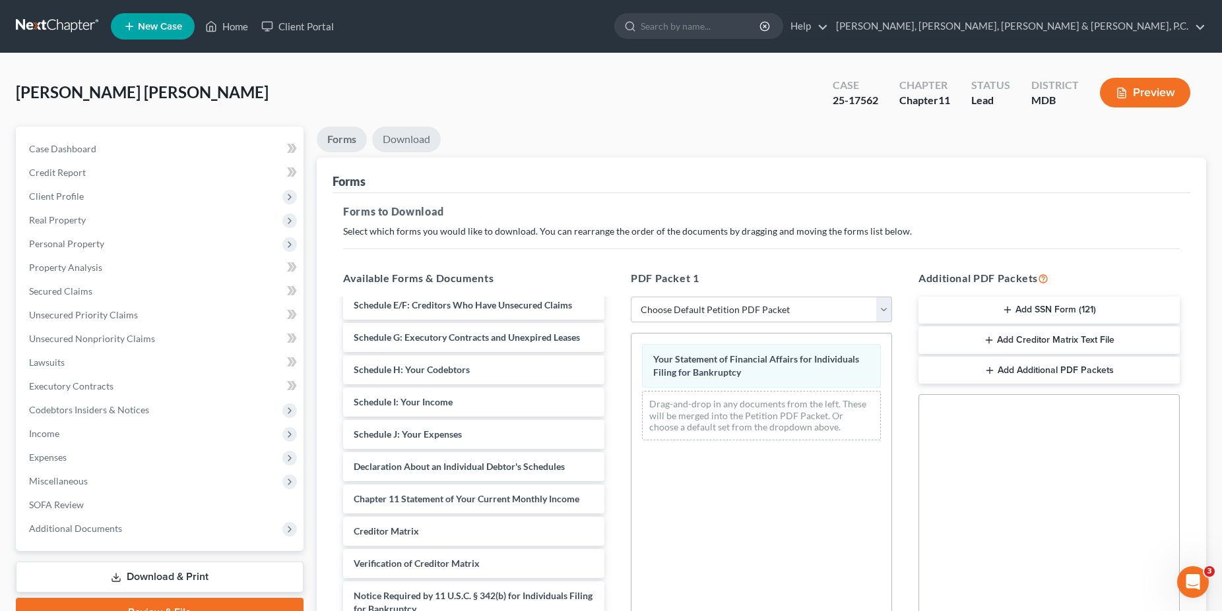
click at [416, 148] on link "Download" at bounding box center [406, 140] width 69 height 26
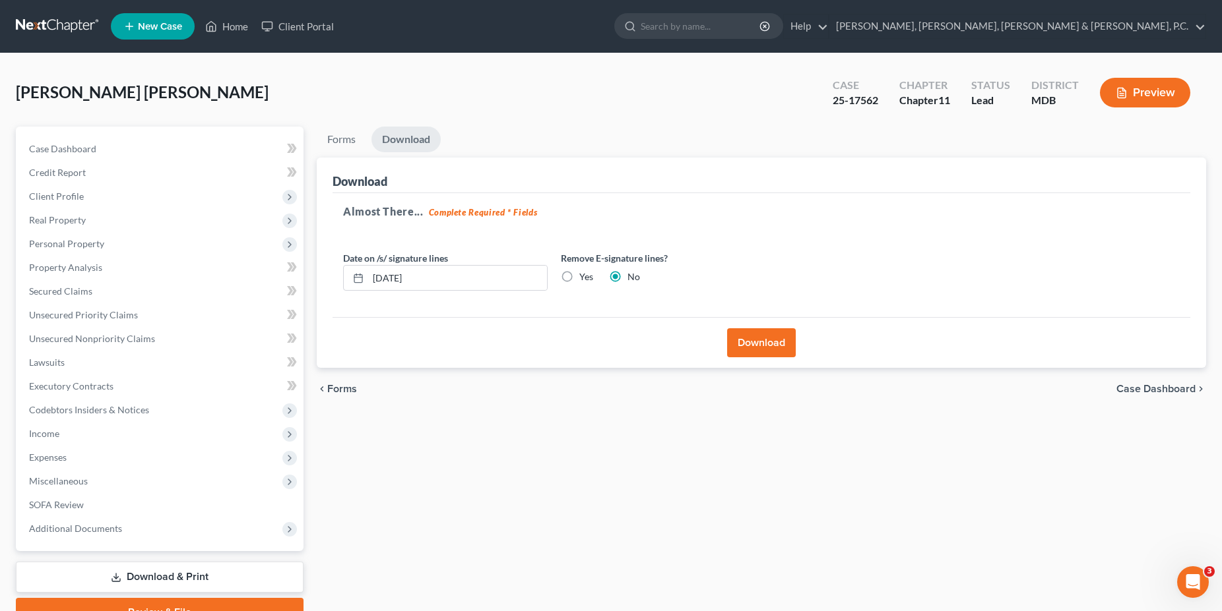
click at [744, 340] on button "Download" at bounding box center [761, 342] width 69 height 29
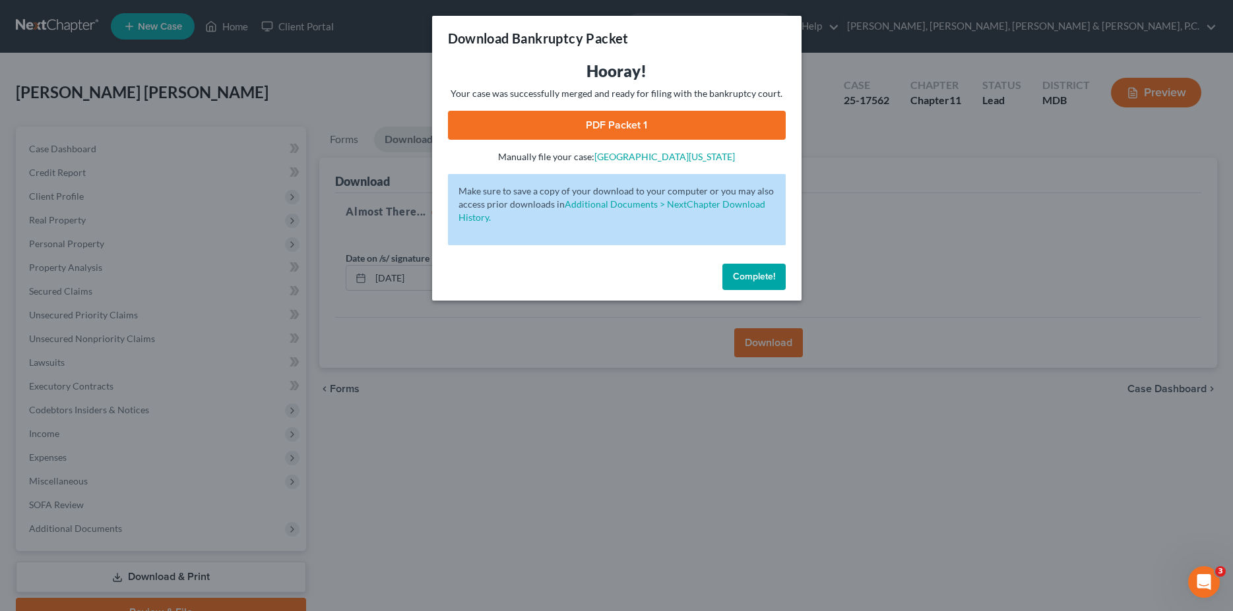
click at [542, 122] on link "PDF Packet 1" at bounding box center [617, 125] width 338 height 29
